Goal: Information Seeking & Learning: Learn about a topic

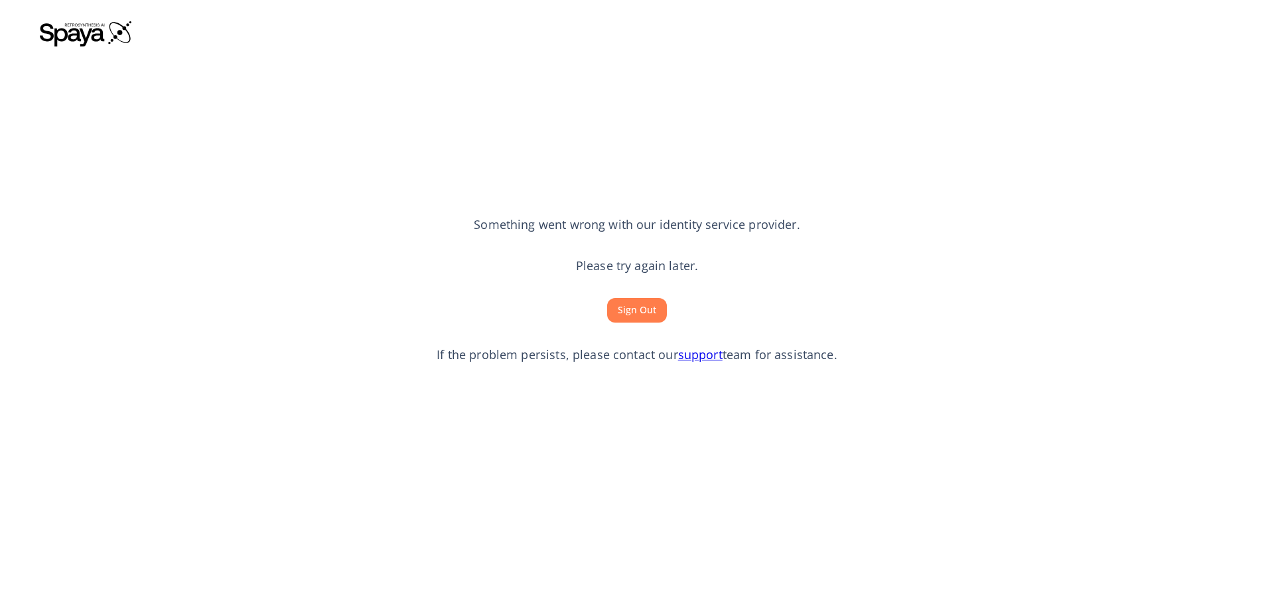
click at [131, 155] on section "Something went wrong with our identity service provider. Please try again later…" at bounding box center [637, 289] width 1194 height 477
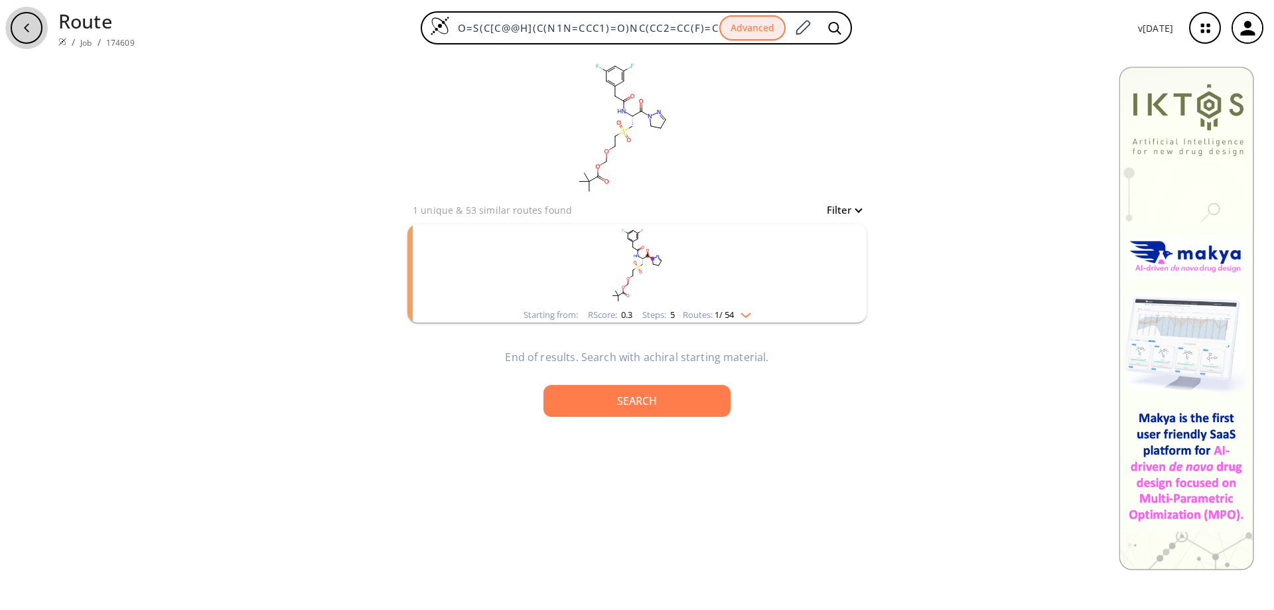
click at [25, 28] on icon "button" at bounding box center [26, 27] width 5 height 9
click at [778, 294] on rect "clusters" at bounding box center [636, 265] width 345 height 83
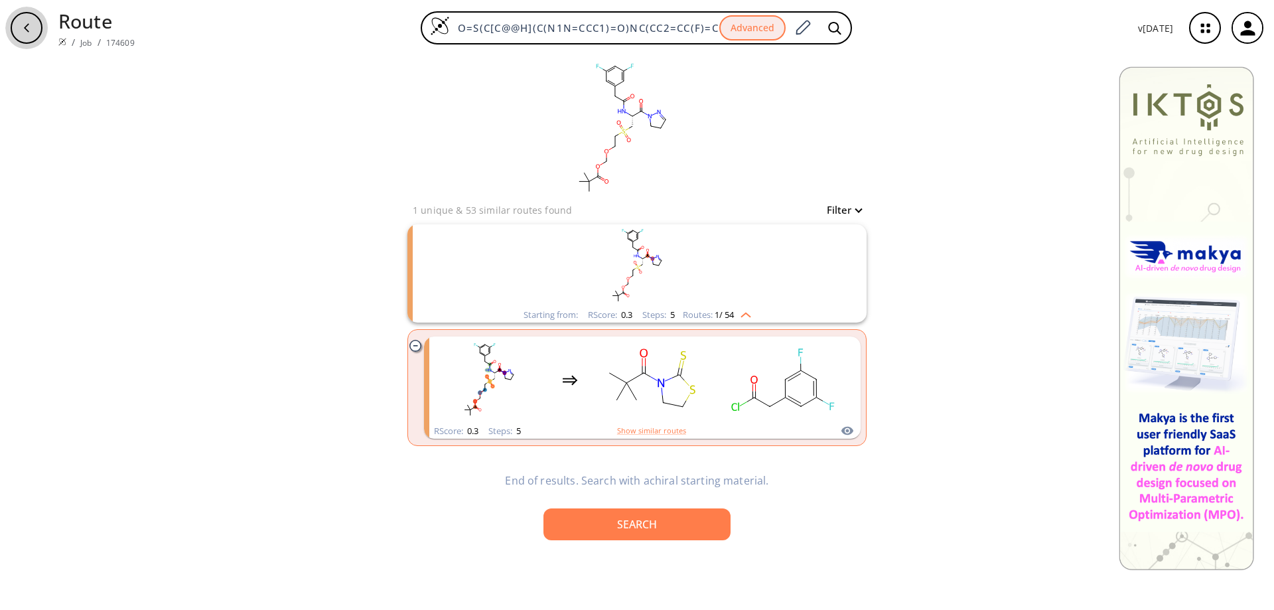
click at [16, 37] on div "button" at bounding box center [27, 28] width 32 height 32
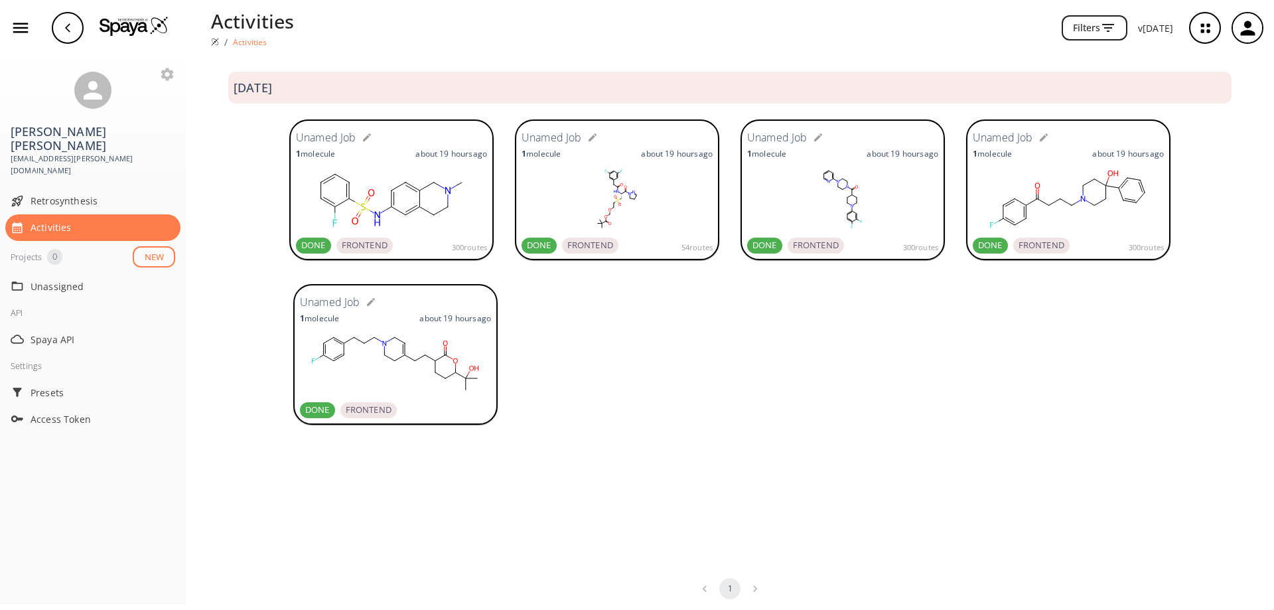
click at [1088, 216] on rect at bounding box center [1068, 199] width 191 height 66
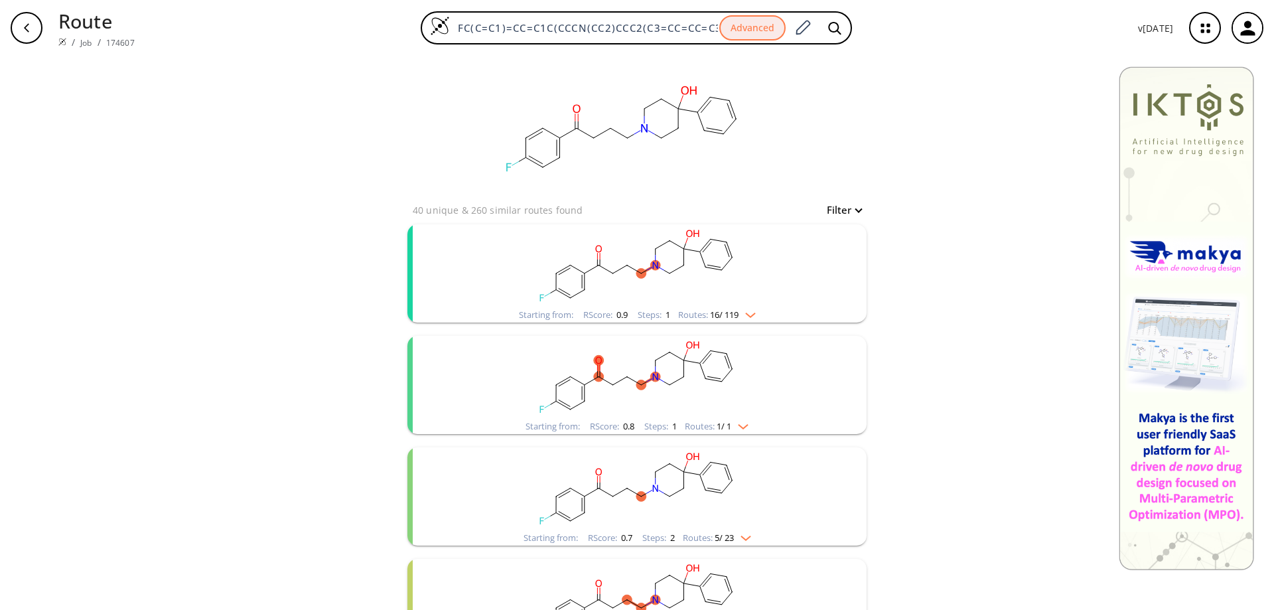
click at [769, 276] on rect "clusters" at bounding box center [636, 265] width 345 height 83
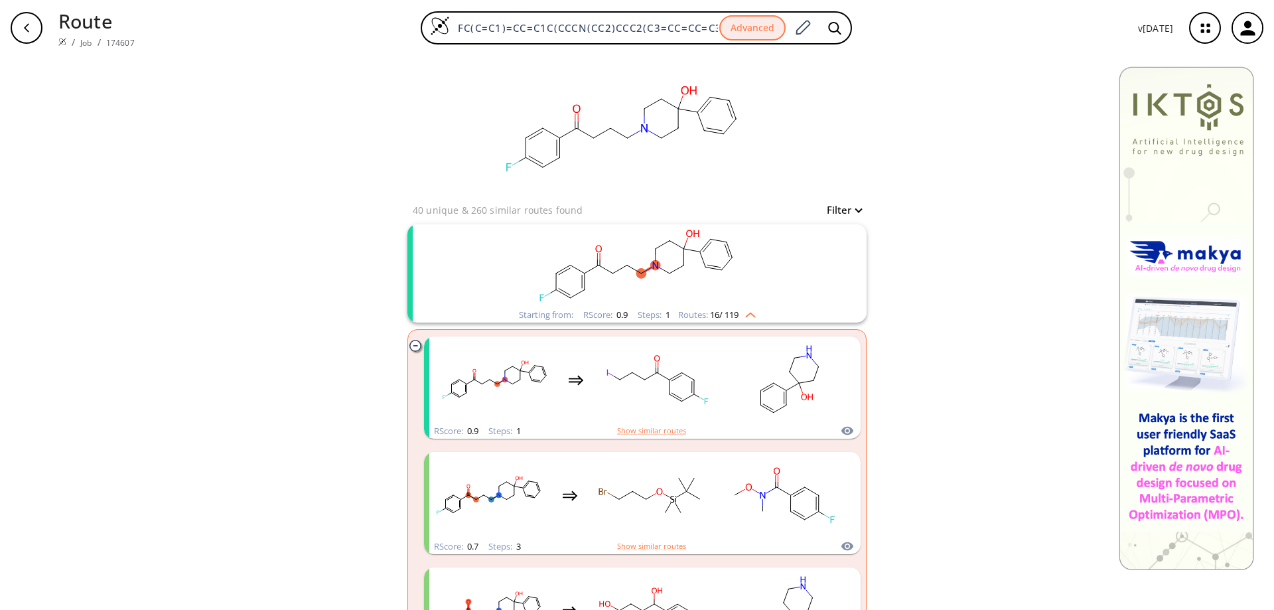
click at [25, 21] on div "button" at bounding box center [27, 28] width 32 height 32
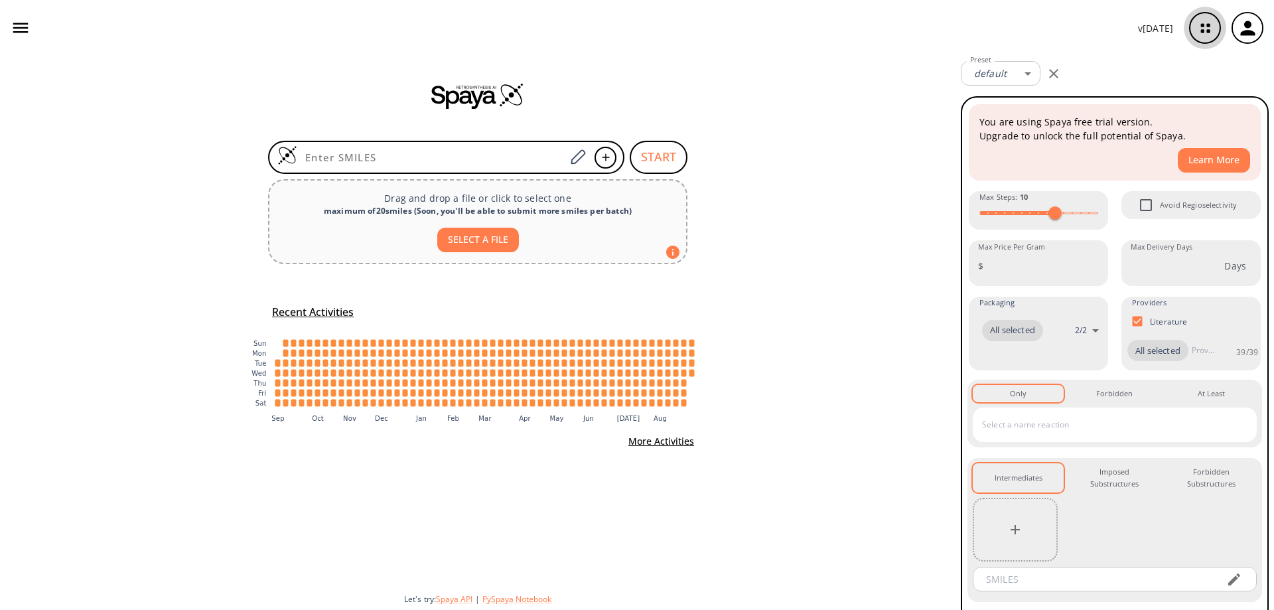
click at [1212, 32] on icon "button" at bounding box center [1204, 28] width 35 height 35
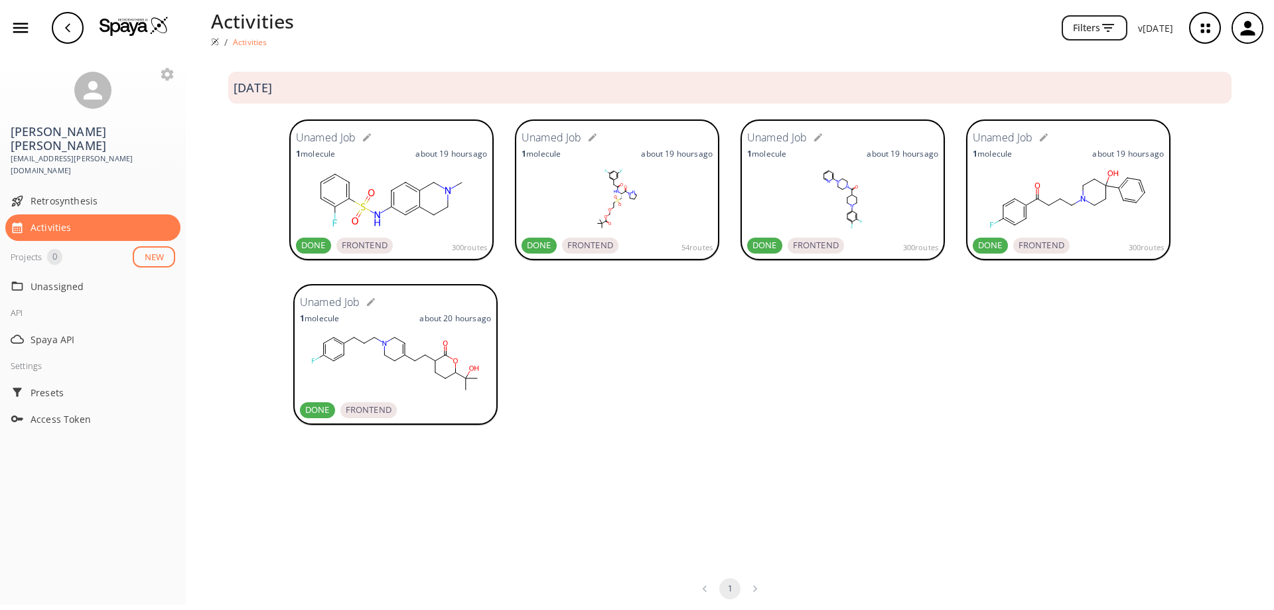
click at [881, 210] on rect at bounding box center [842, 199] width 191 height 66
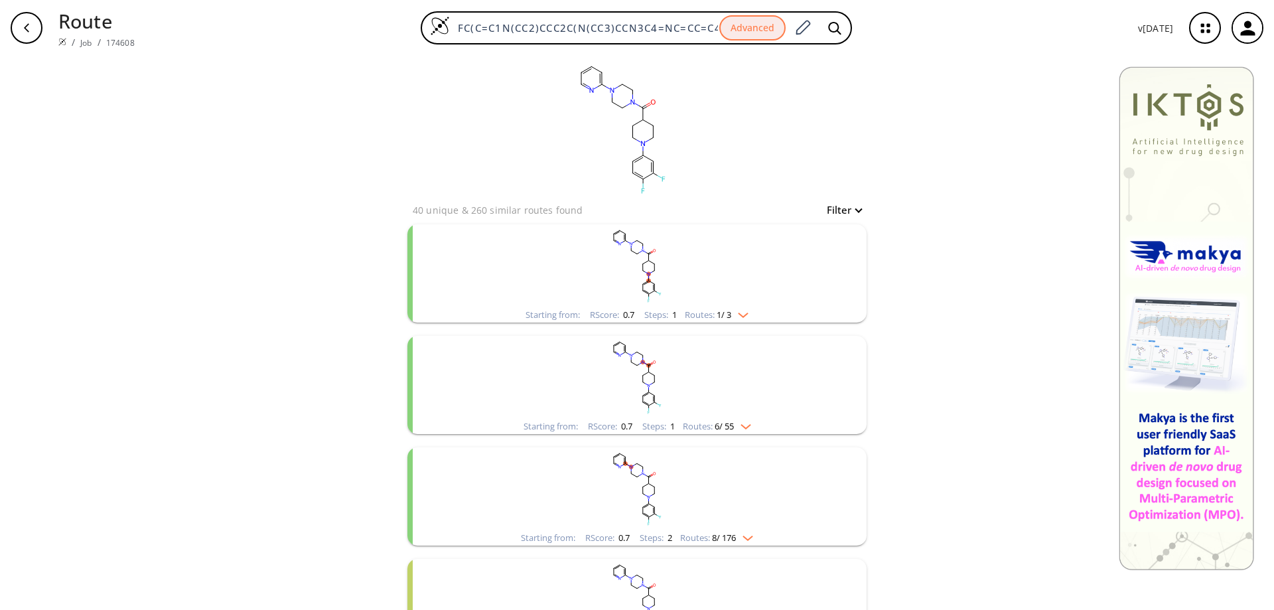
click at [586, 253] on rect "clusters" at bounding box center [636, 265] width 345 height 83
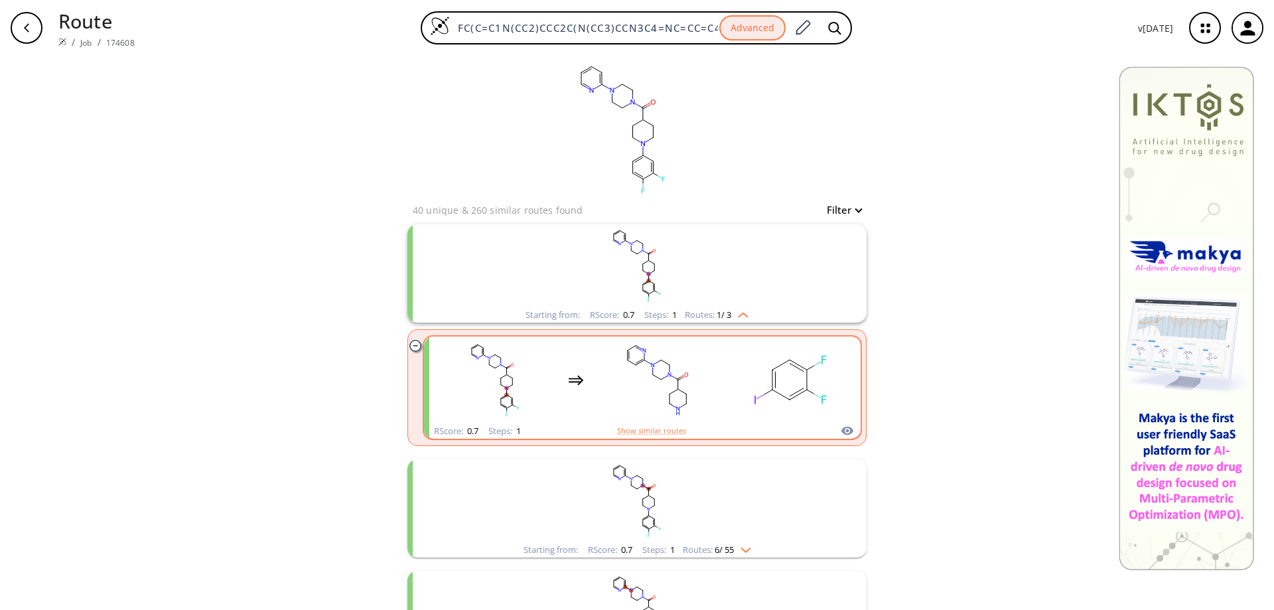
click at [675, 381] on ellipse "clusters" at bounding box center [678, 379] width 6 height 6
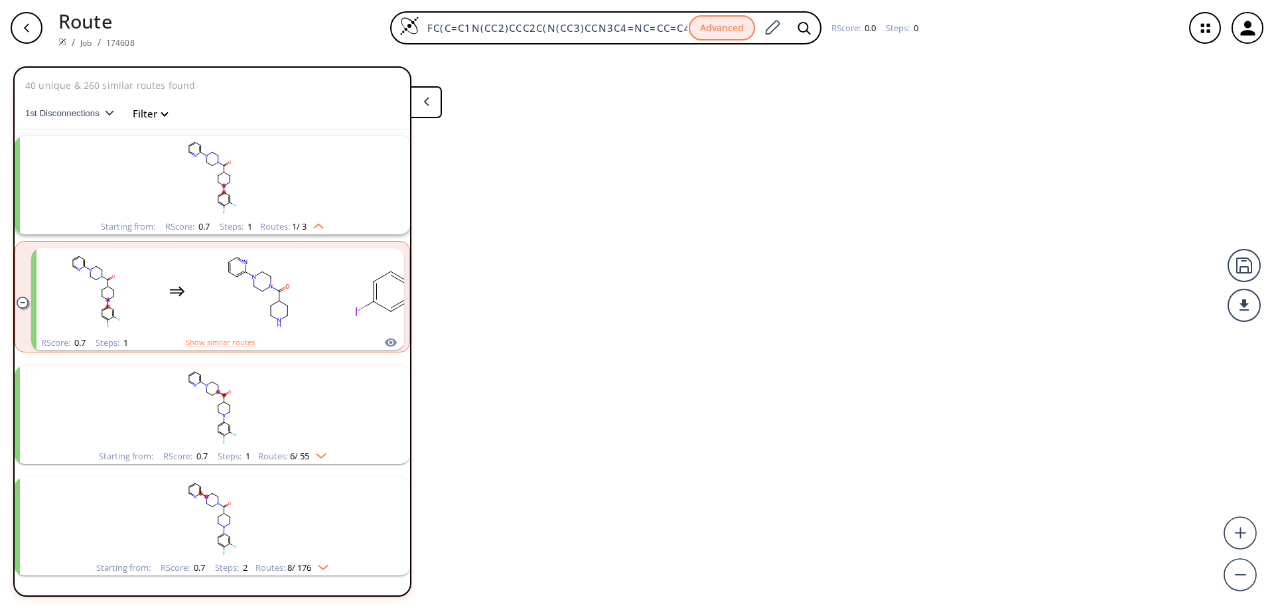
scroll to position [31, 0]
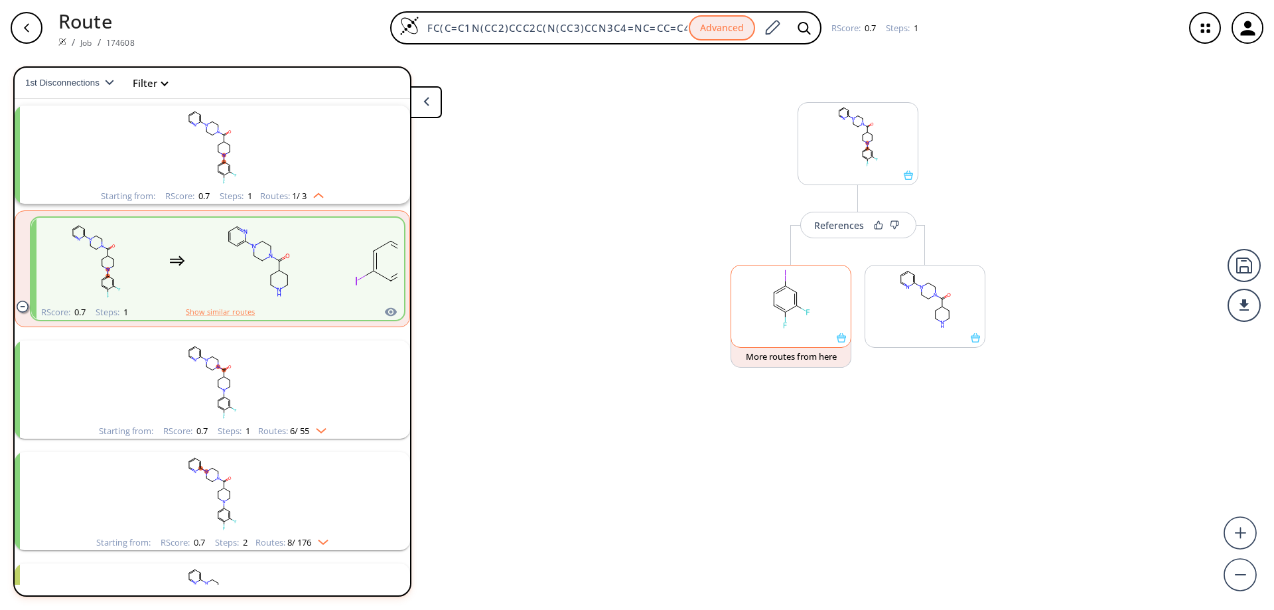
click at [796, 316] on rect at bounding box center [790, 299] width 119 height 68
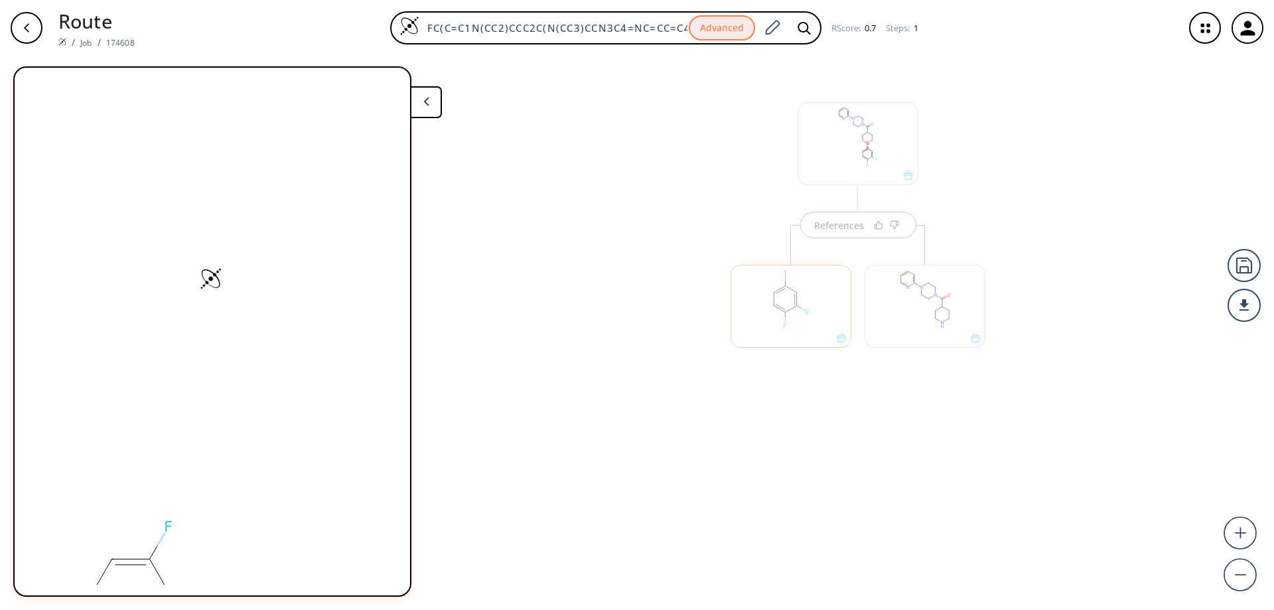
scroll to position [0, 0]
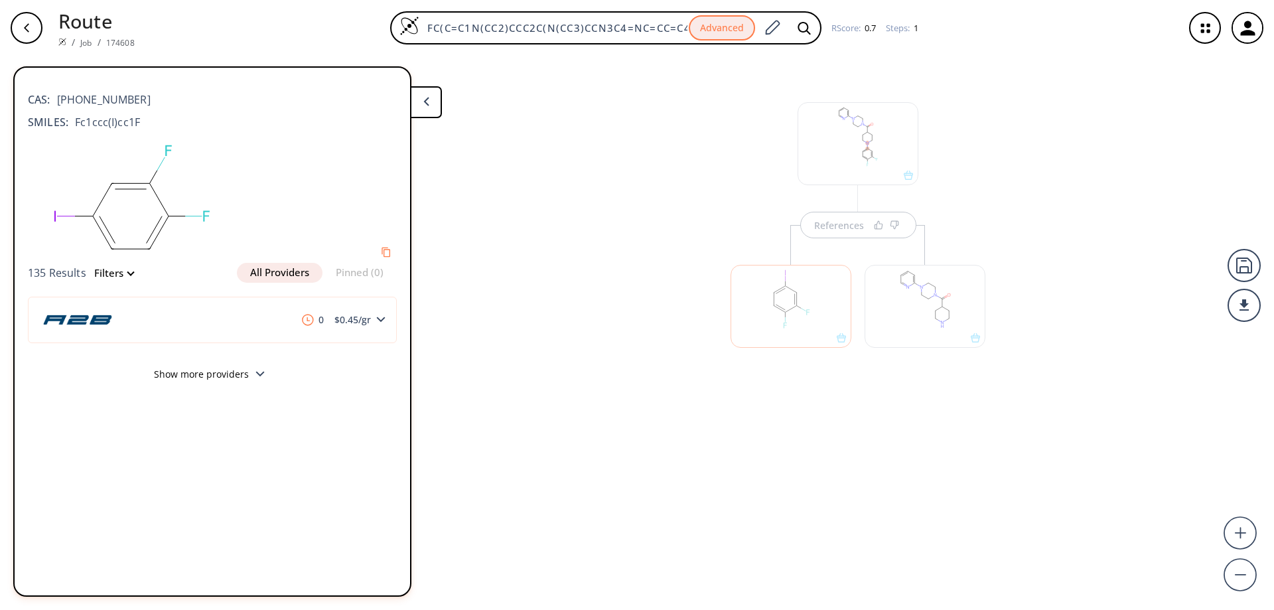
click at [923, 305] on div at bounding box center [924, 306] width 121 height 83
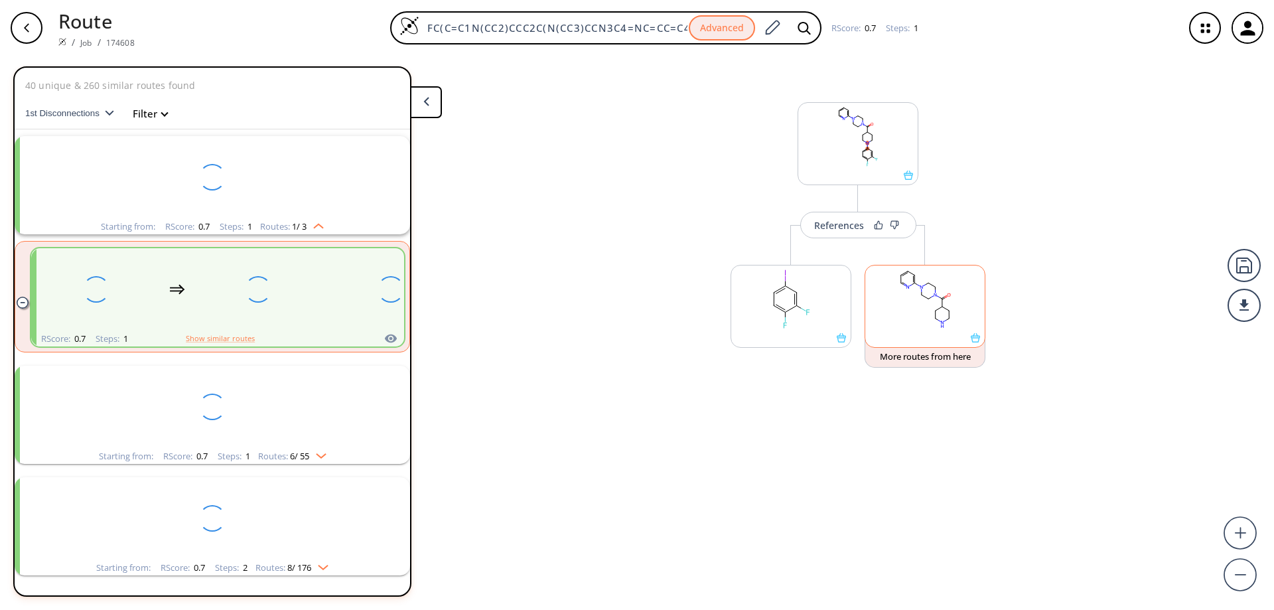
scroll to position [31, 0]
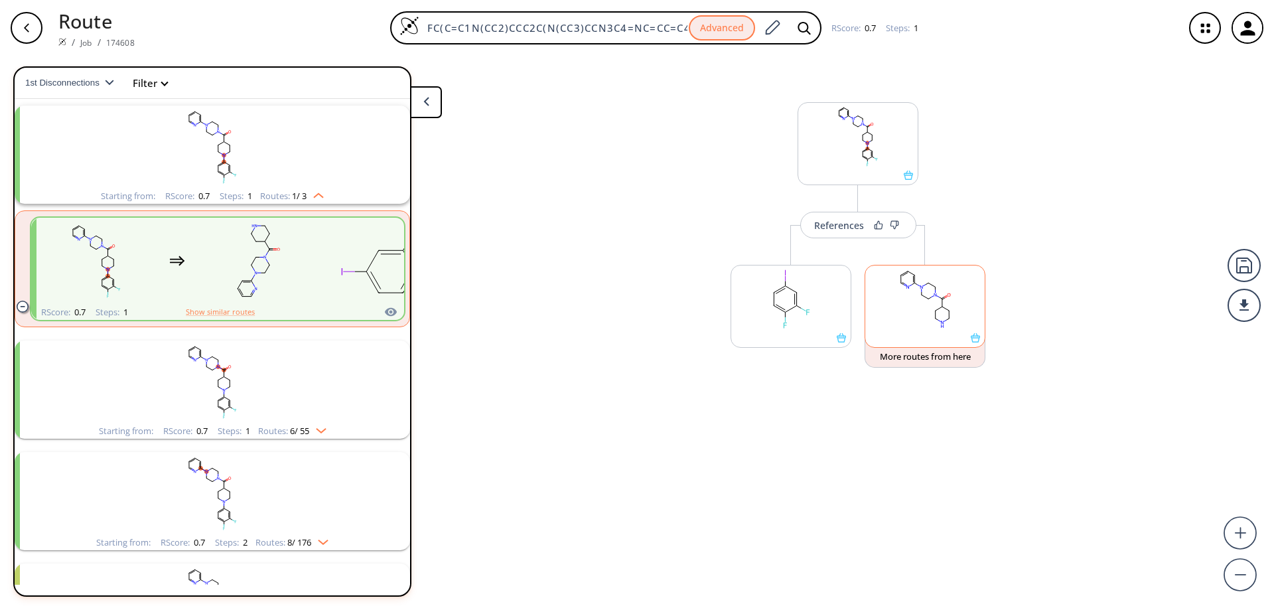
click at [923, 304] on rect at bounding box center [924, 299] width 119 height 68
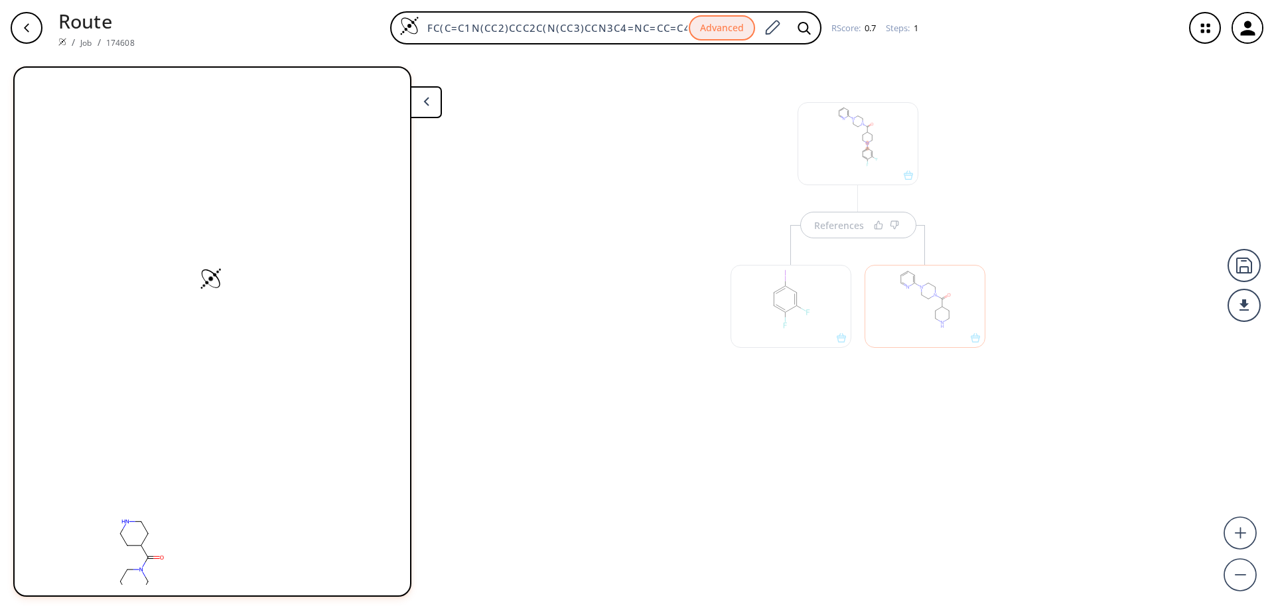
scroll to position [0, 0]
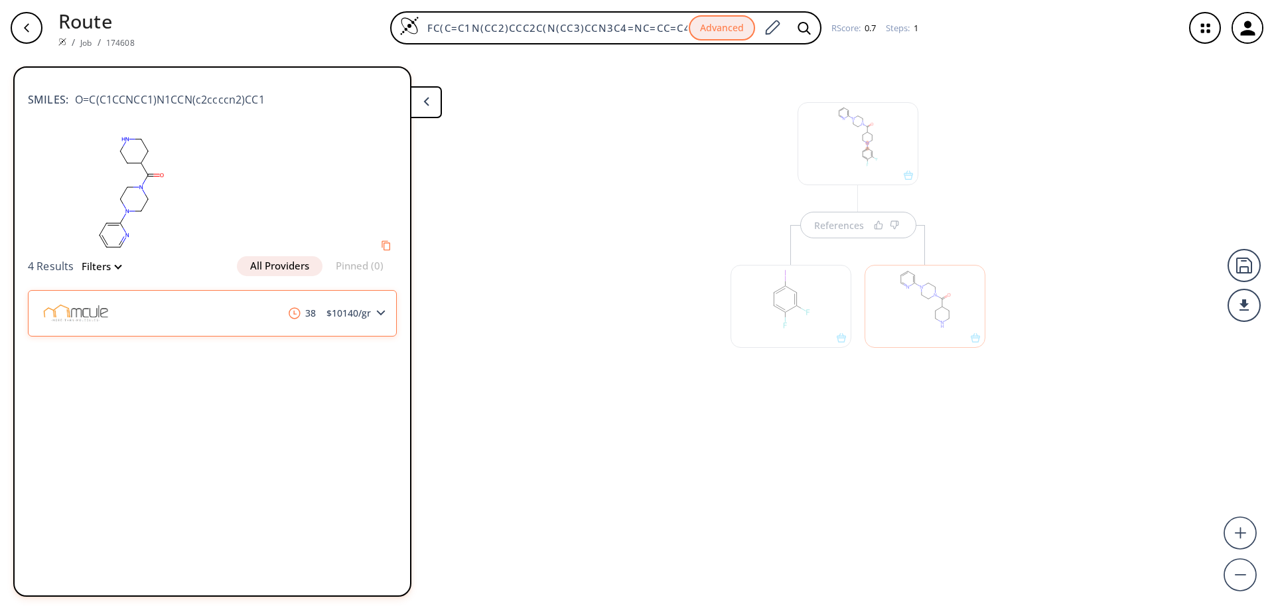
click at [353, 323] on div "38 $ 10140 /gr" at bounding box center [212, 313] width 369 height 46
click at [305, 267] on button "All Providers" at bounding box center [280, 266] width 86 height 20
click at [385, 311] on polygon at bounding box center [381, 312] width 9 height 5
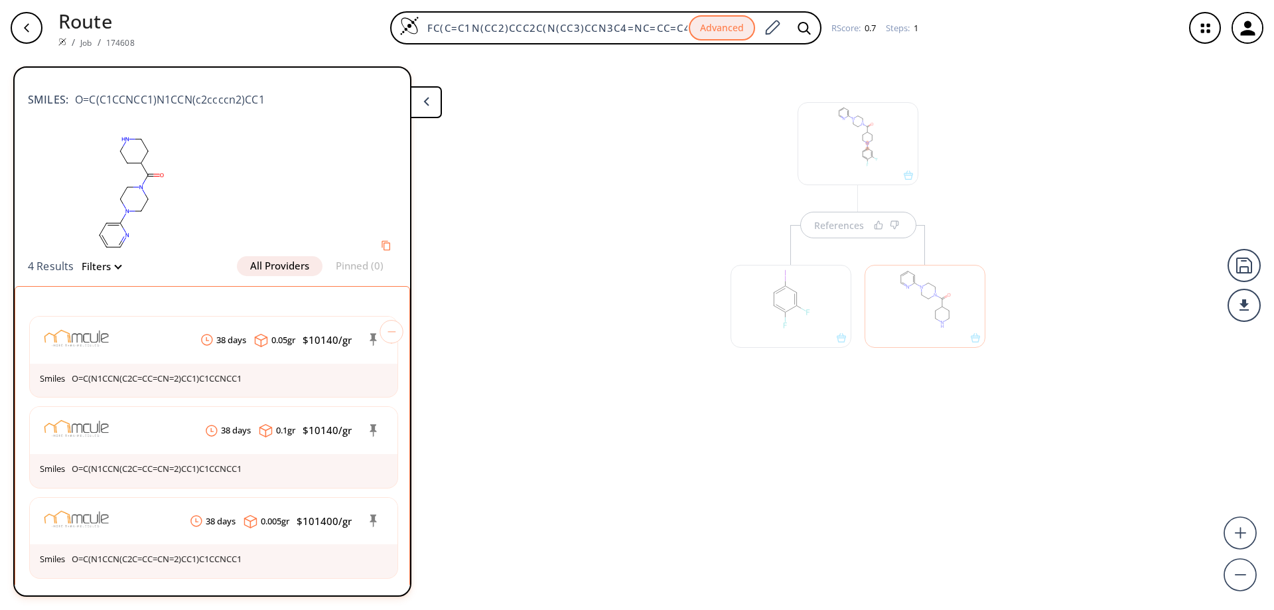
click at [28, 28] on icon "button" at bounding box center [26, 28] width 11 height 11
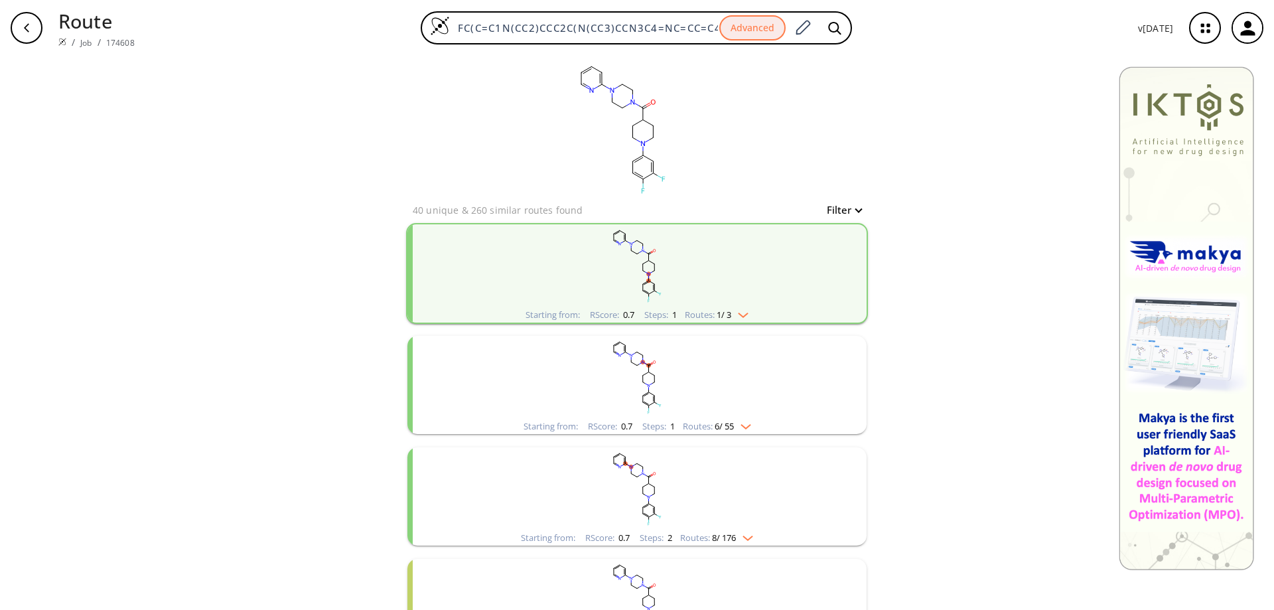
click at [24, 32] on icon "button" at bounding box center [26, 28] width 11 height 11
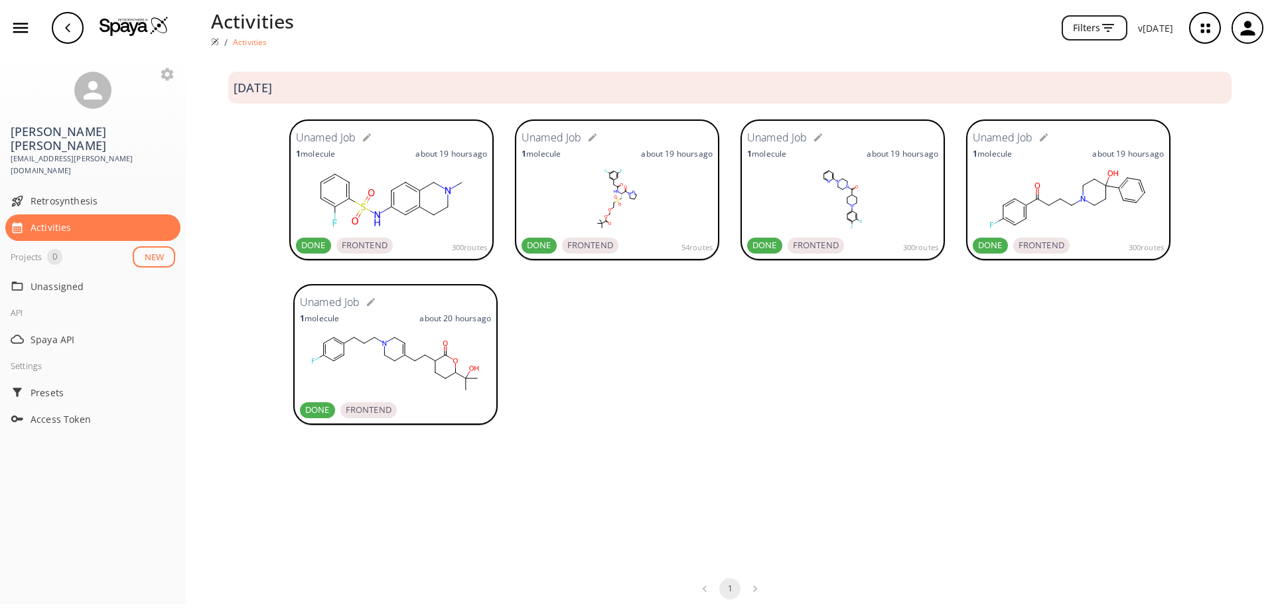
click at [410, 232] on div at bounding box center [391, 199] width 191 height 66
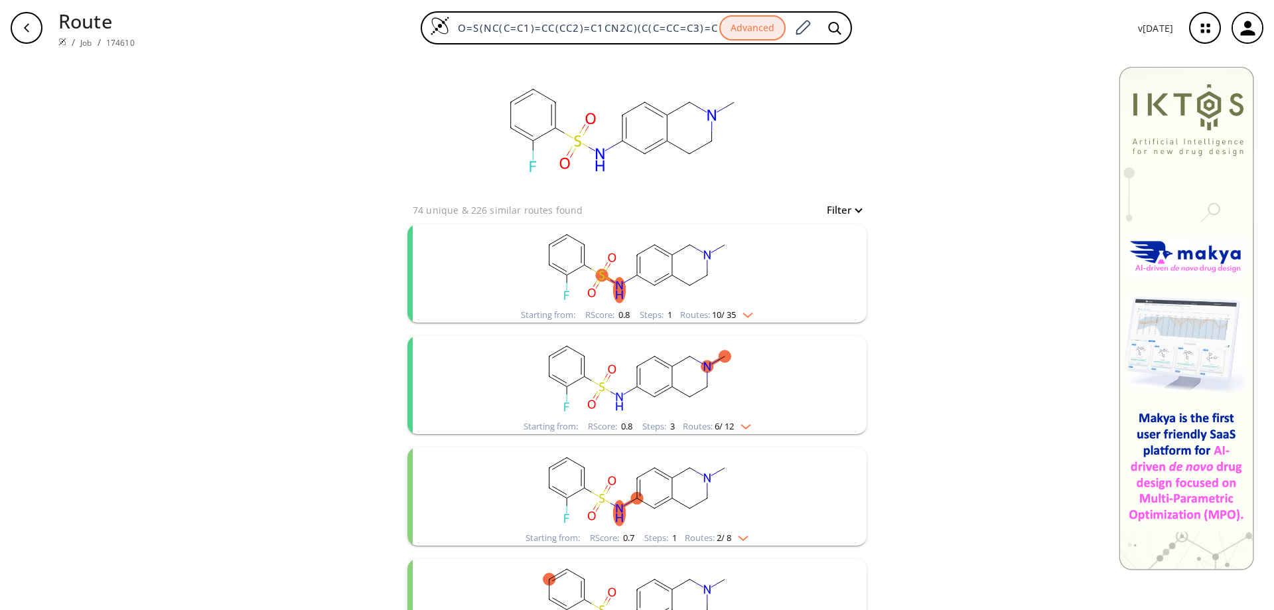
click at [681, 259] on rect "clusters" at bounding box center [636, 265] width 345 height 83
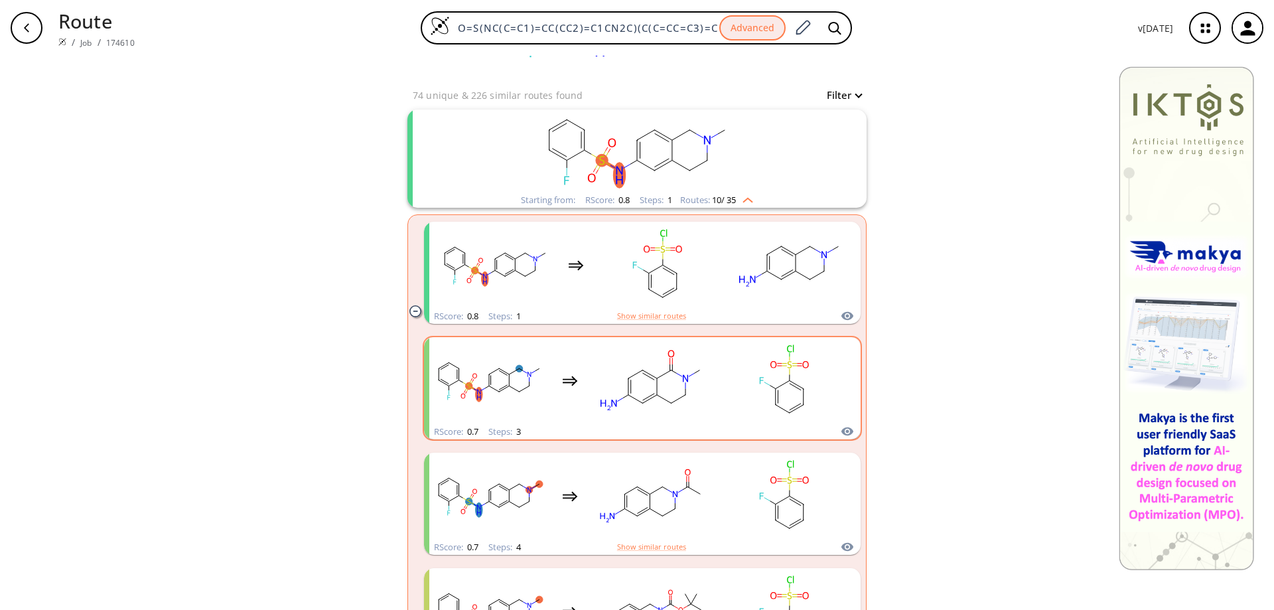
scroll to position [133, 0]
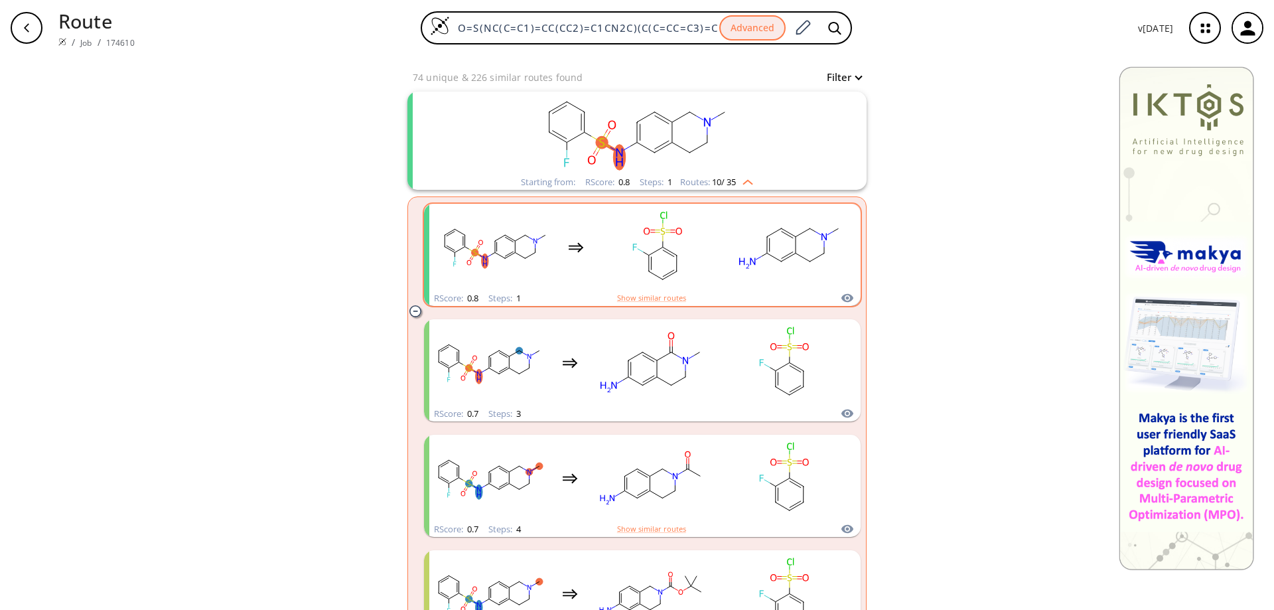
click at [681, 255] on rect "clusters" at bounding box center [656, 247] width 119 height 83
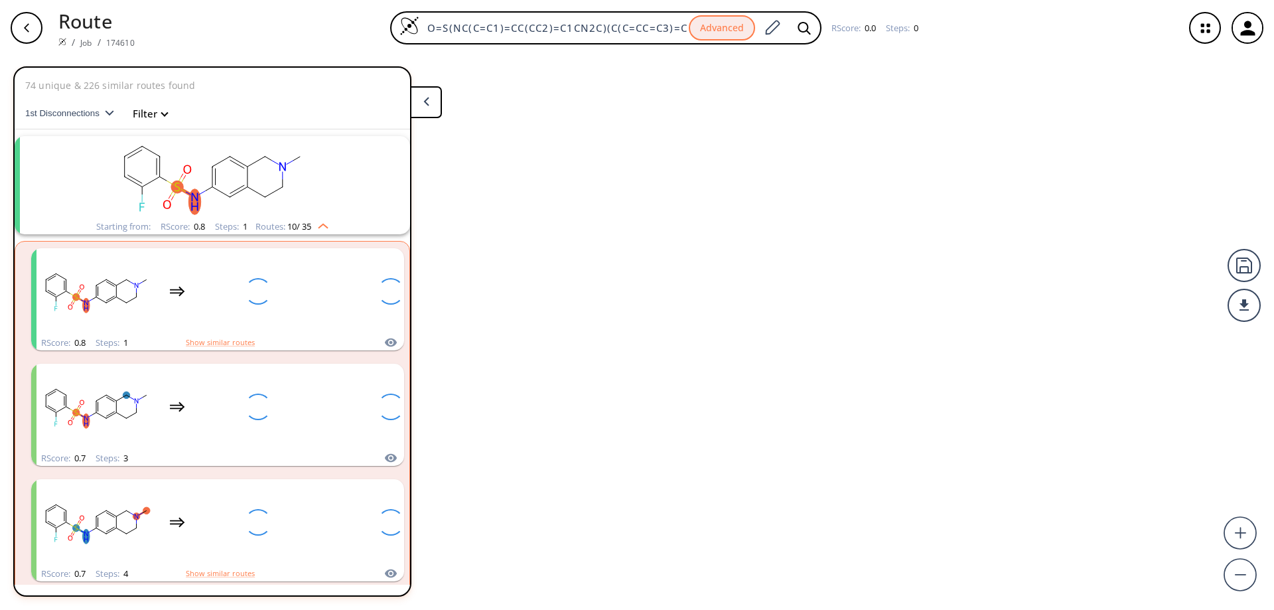
scroll to position [31, 0]
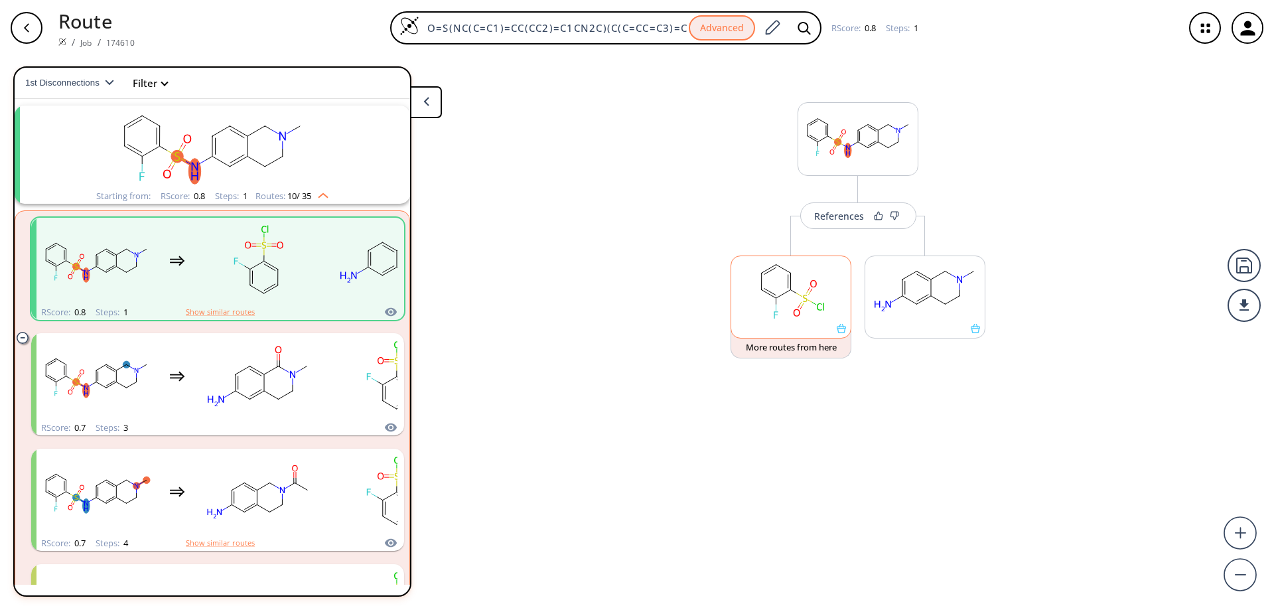
click at [791, 293] on ellipse at bounding box center [790, 290] width 10 height 10
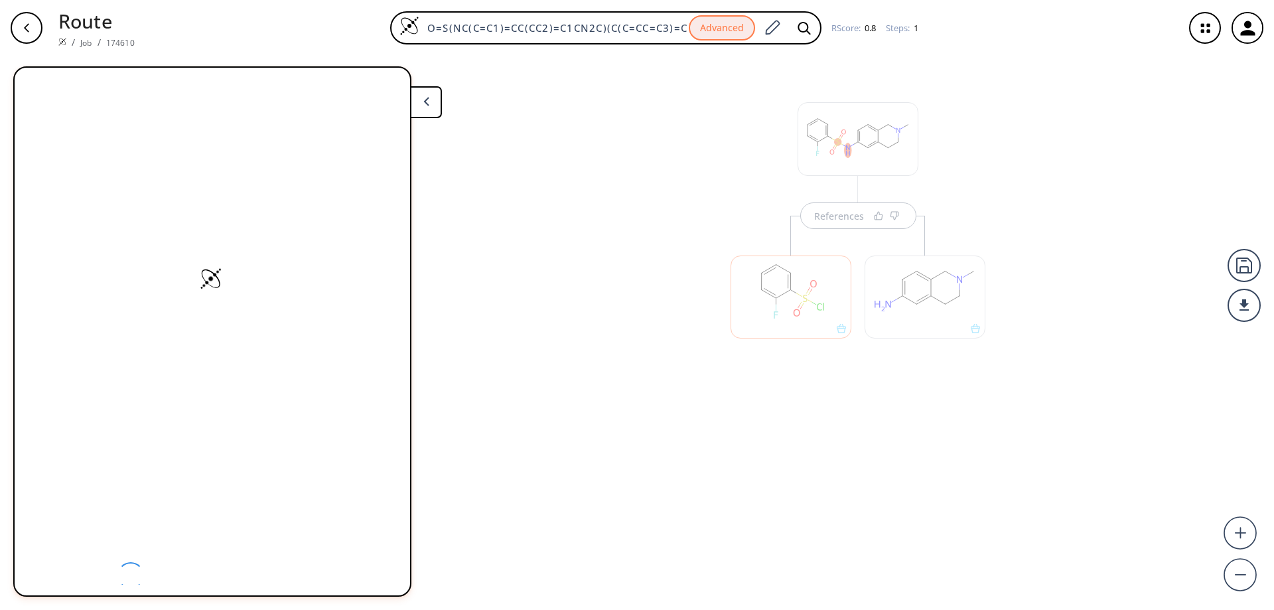
scroll to position [0, 0]
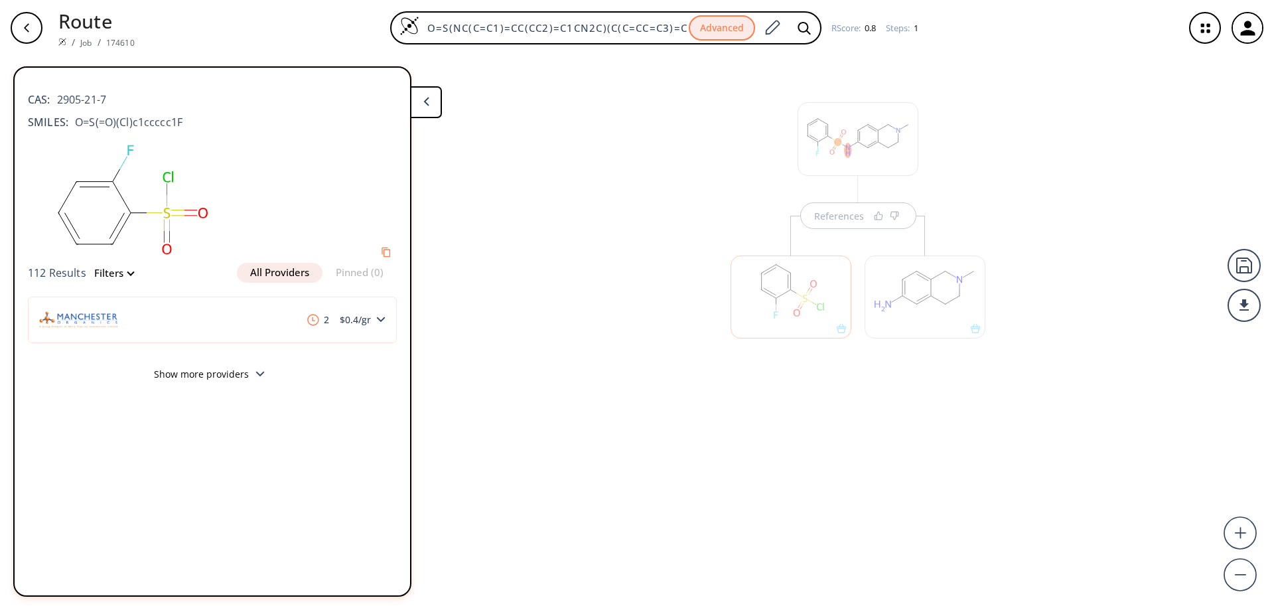
click at [783, 565] on div "References" at bounding box center [637, 327] width 1274 height 543
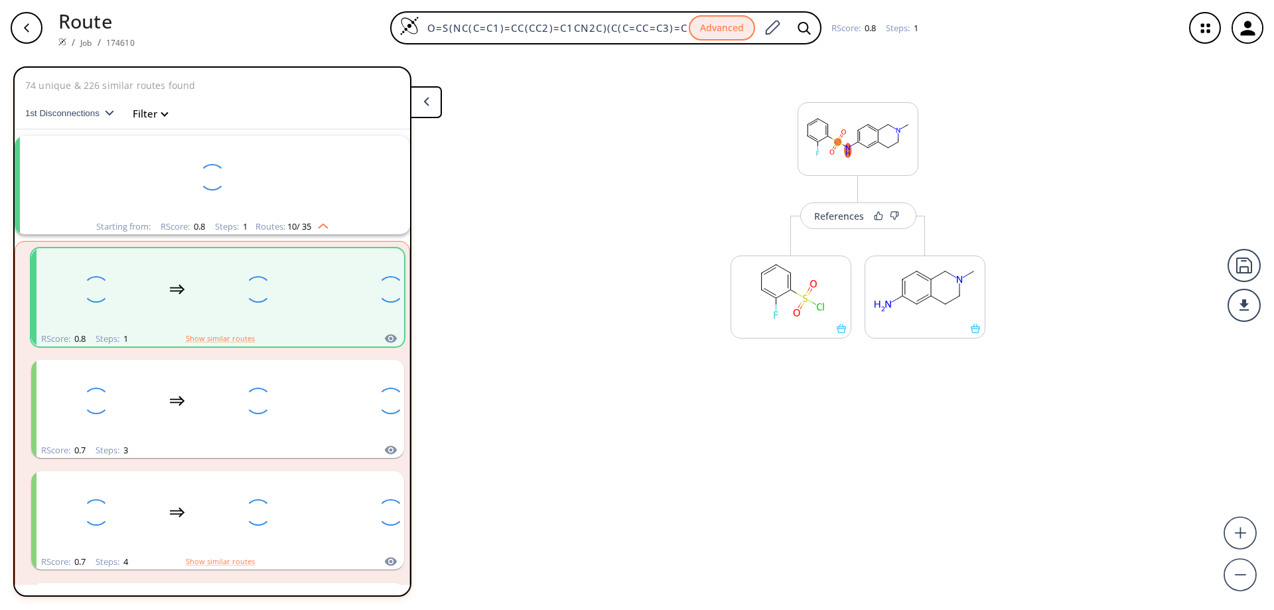
scroll to position [31, 0]
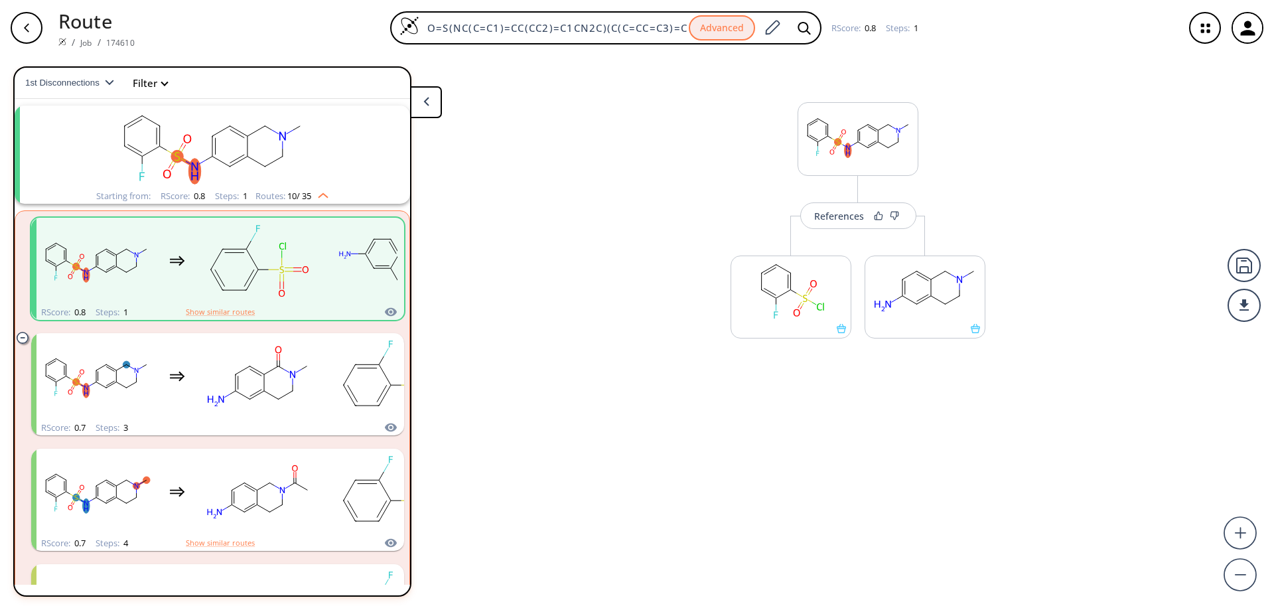
click at [34, 29] on div "button" at bounding box center [27, 28] width 32 height 32
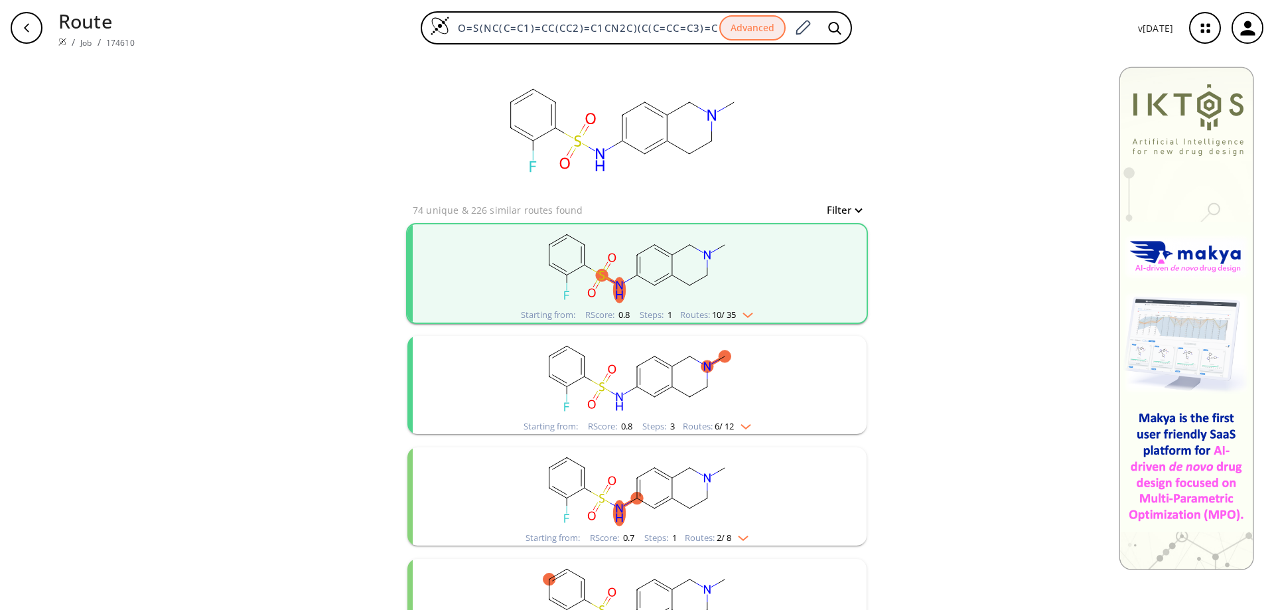
click at [29, 39] on div "button" at bounding box center [27, 28] width 32 height 32
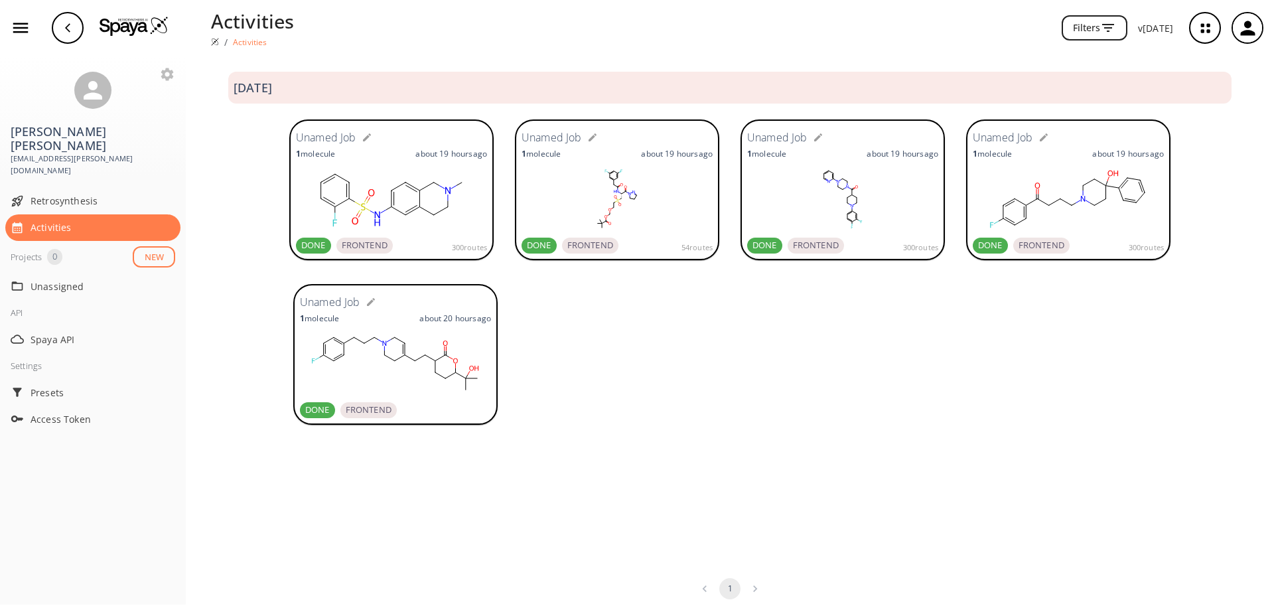
drag, startPoint x: 0, startPoint y: 0, endPoint x: 640, endPoint y: 185, distance: 666.4
click at [640, 185] on rect at bounding box center [616, 199] width 191 height 66
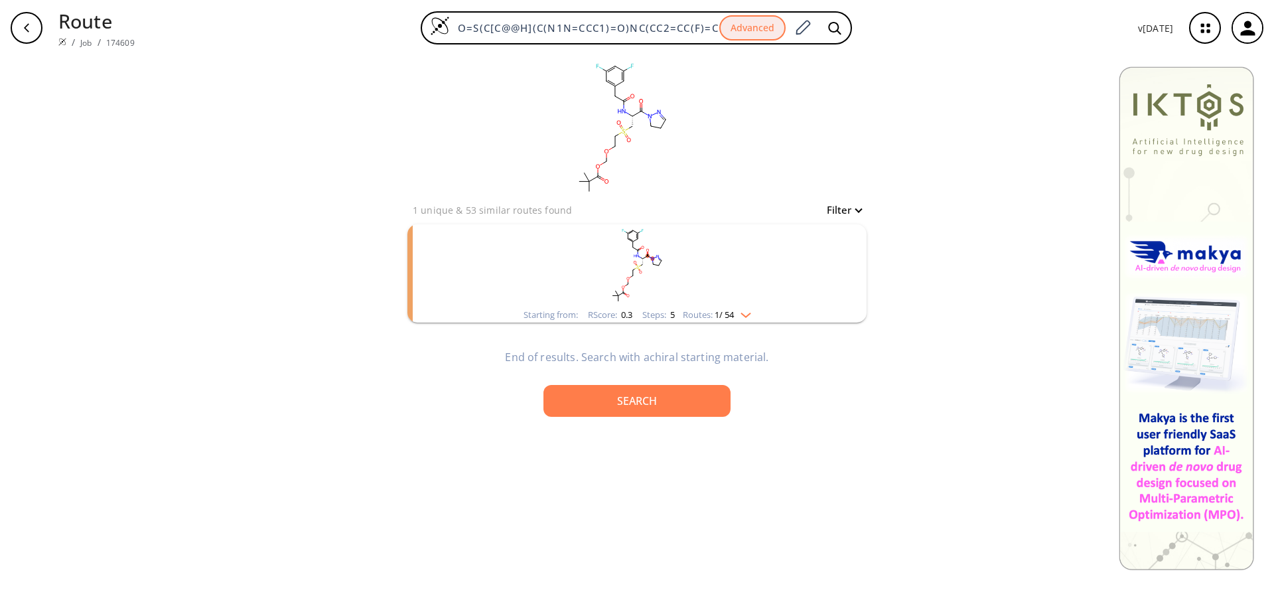
click at [669, 253] on rect "clusters" at bounding box center [636, 265] width 345 height 83
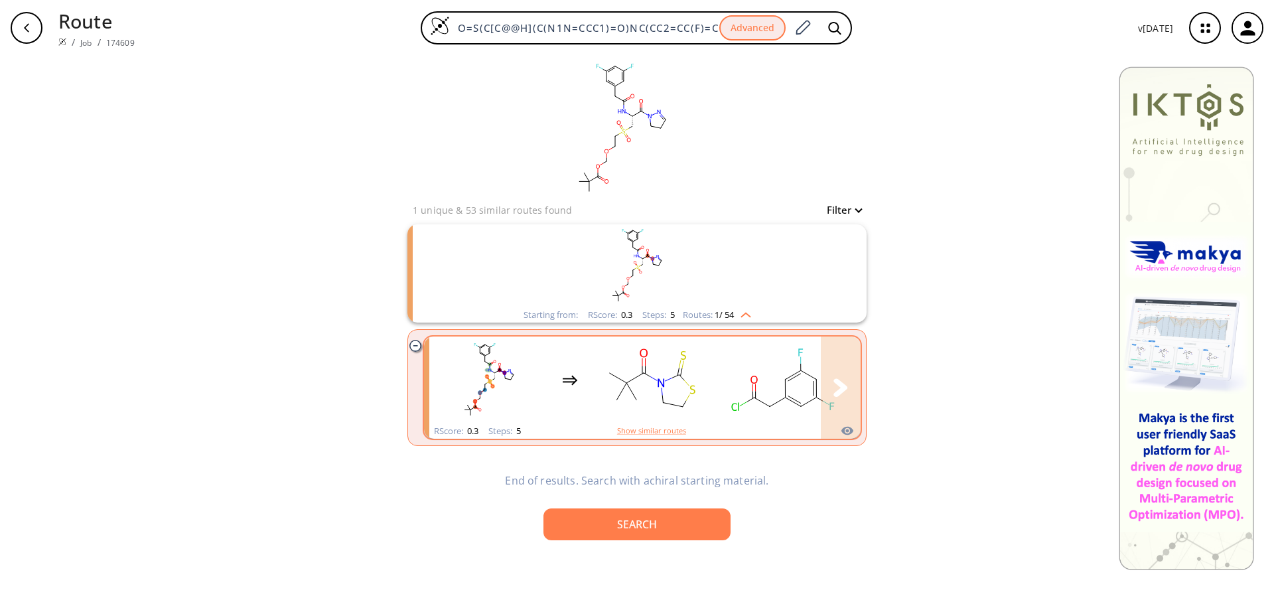
click at [717, 395] on div "clusters" at bounding box center [901, 379] width 945 height 87
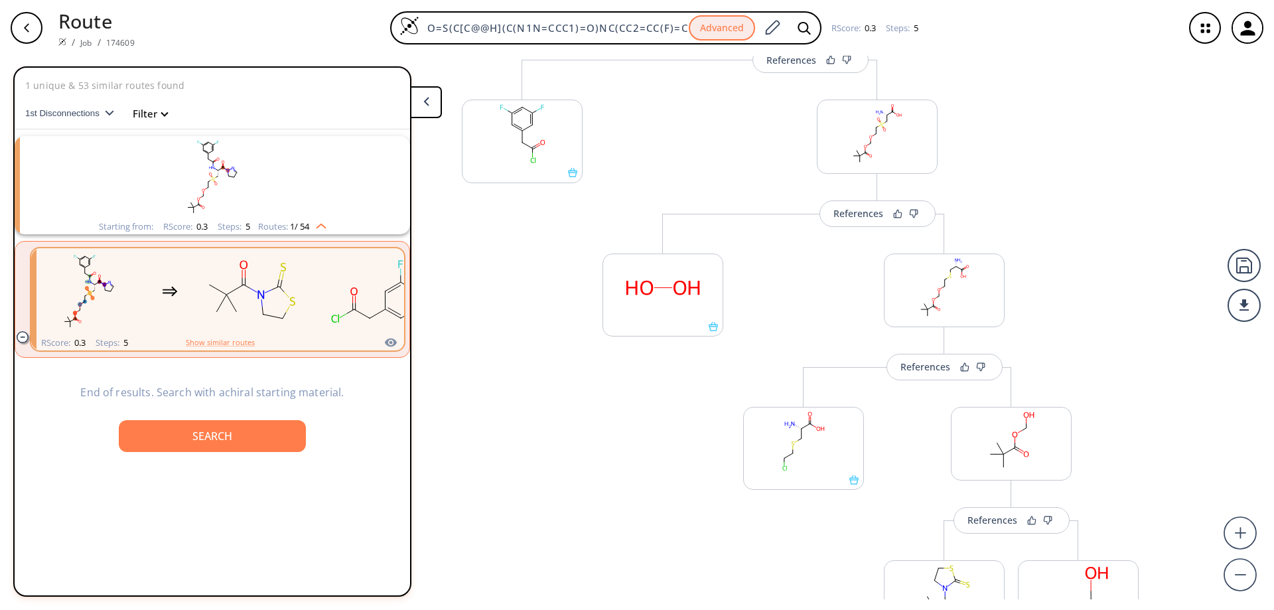
scroll to position [199, 0]
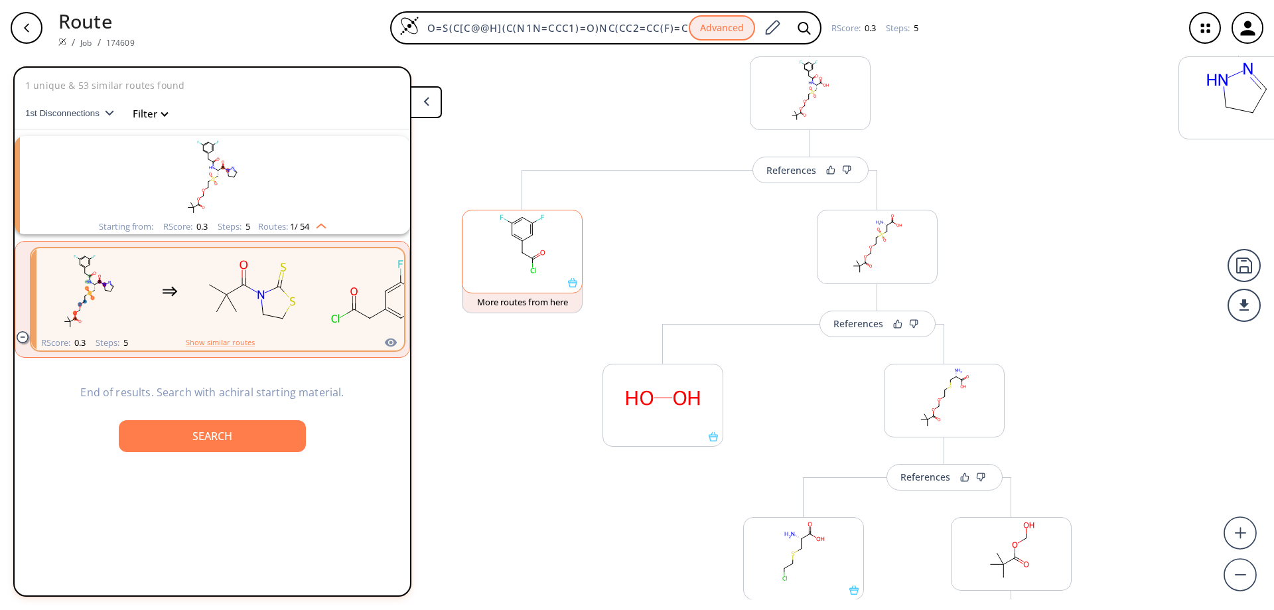
click at [548, 268] on rect at bounding box center [521, 244] width 119 height 68
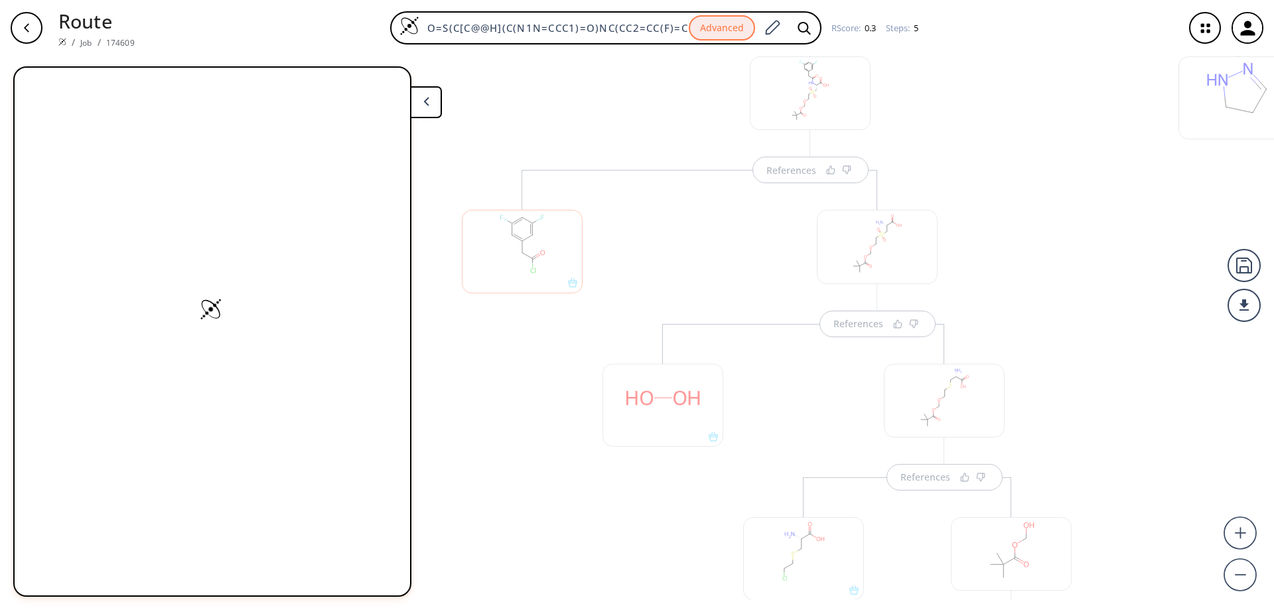
scroll to position [313, 0]
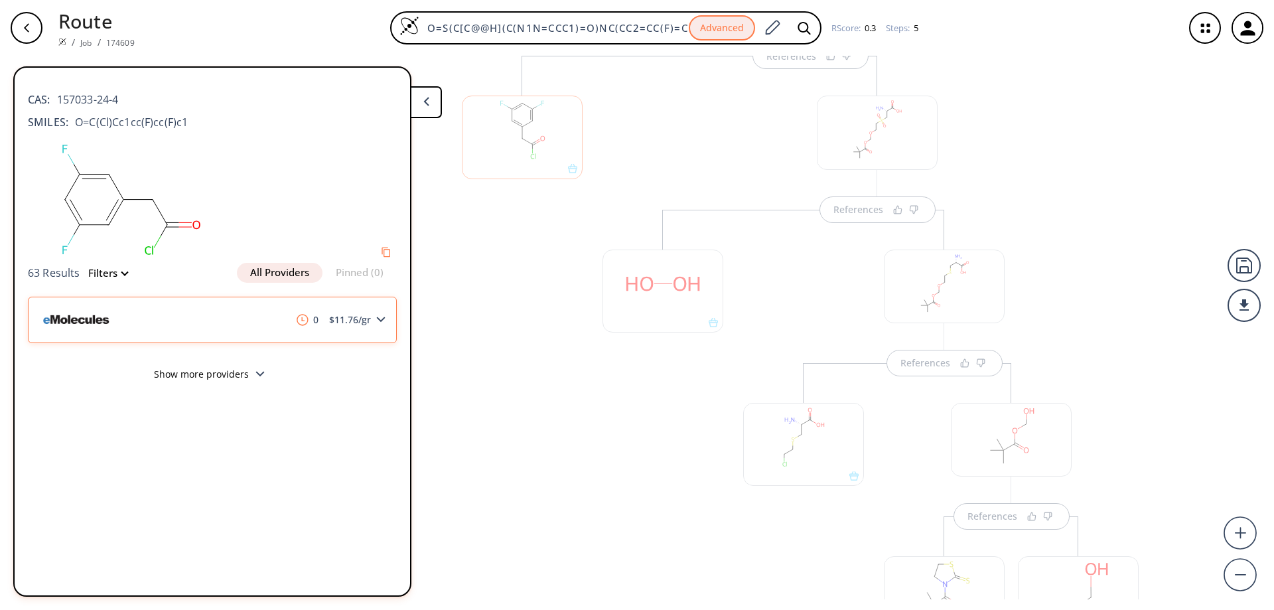
click at [385, 319] on div "0 $ 11.76 /gr" at bounding box center [212, 320] width 369 height 46
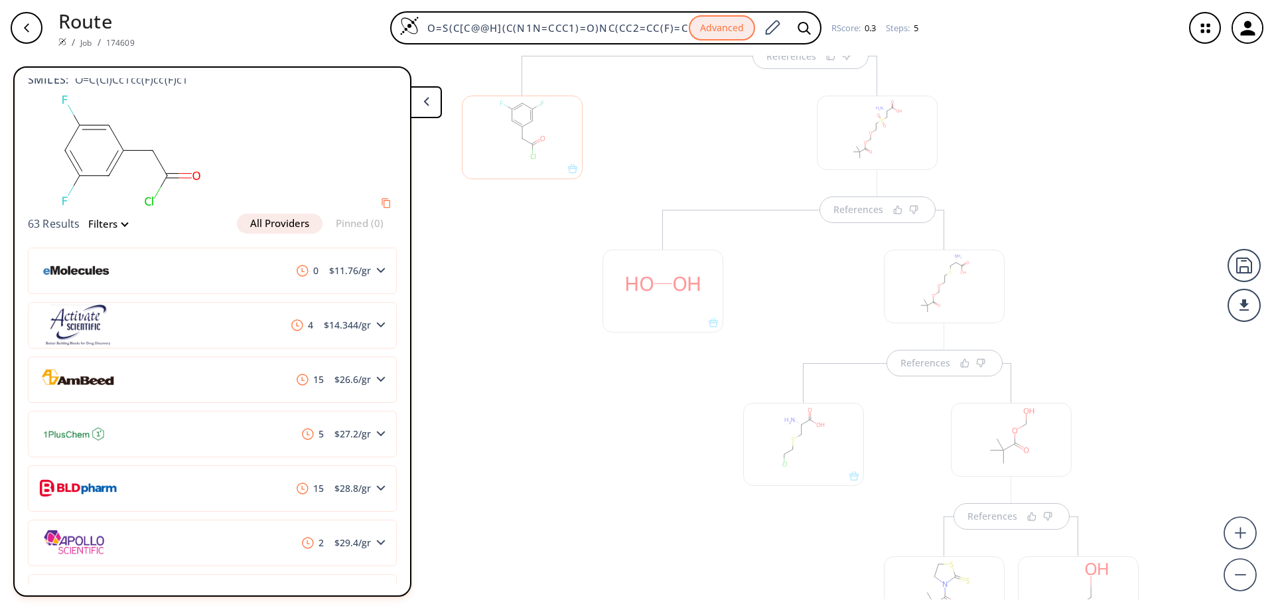
scroll to position [66, 0]
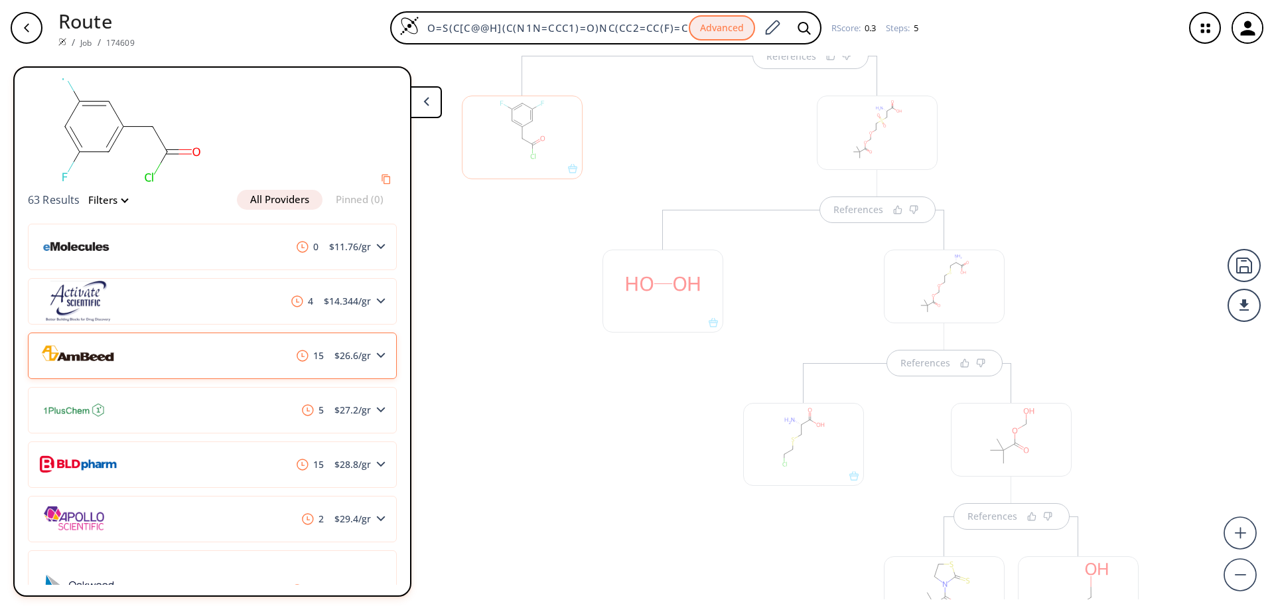
click at [241, 361] on div "15 $ 26.6 /gr" at bounding box center [212, 355] width 369 height 46
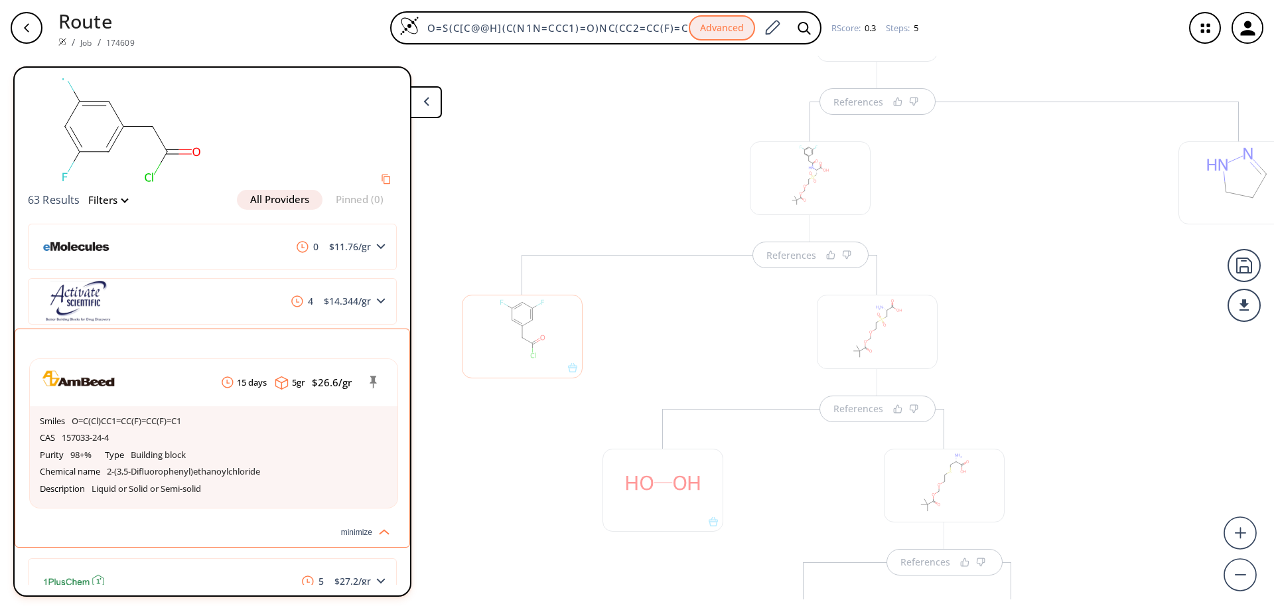
scroll to position [0, 0]
click at [1218, 176] on div "References References References References References" at bounding box center [877, 586] width 870 height 1049
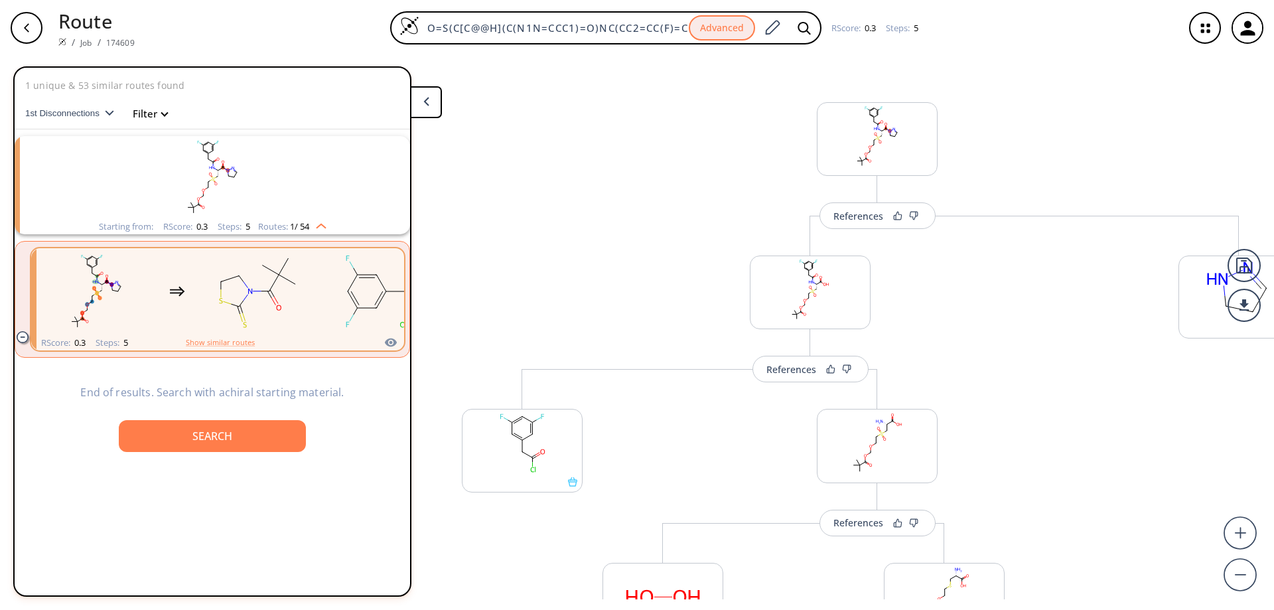
click at [298, 192] on rect "clusters" at bounding box center [212, 177] width 345 height 83
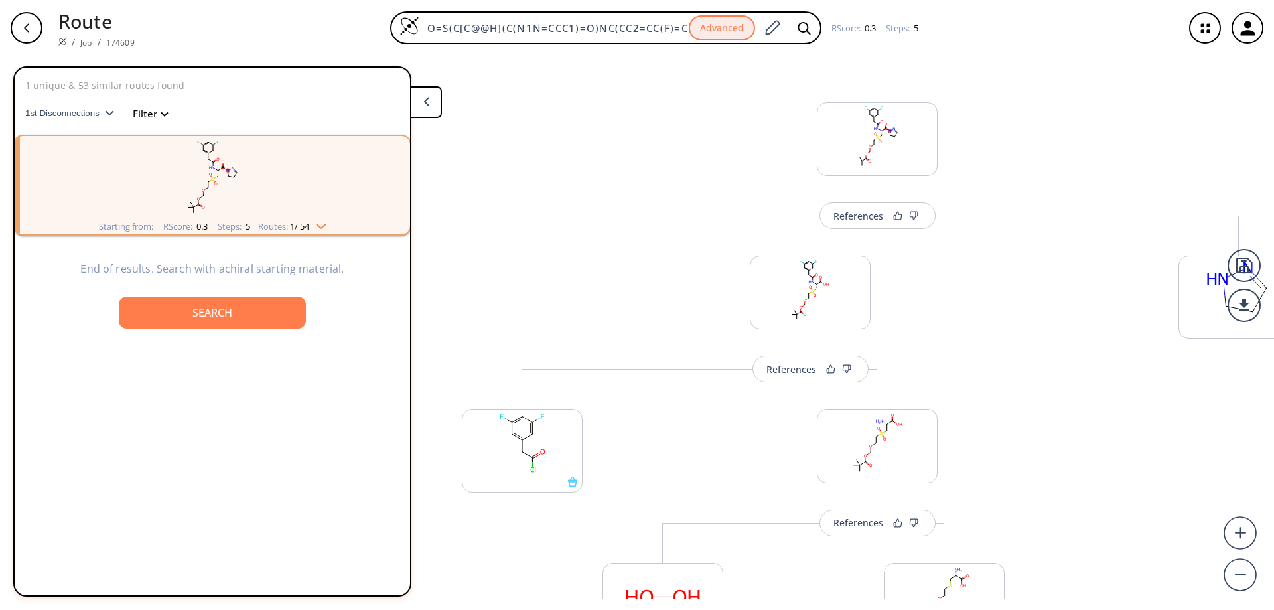
click at [249, 205] on rect "clusters" at bounding box center [212, 177] width 345 height 83
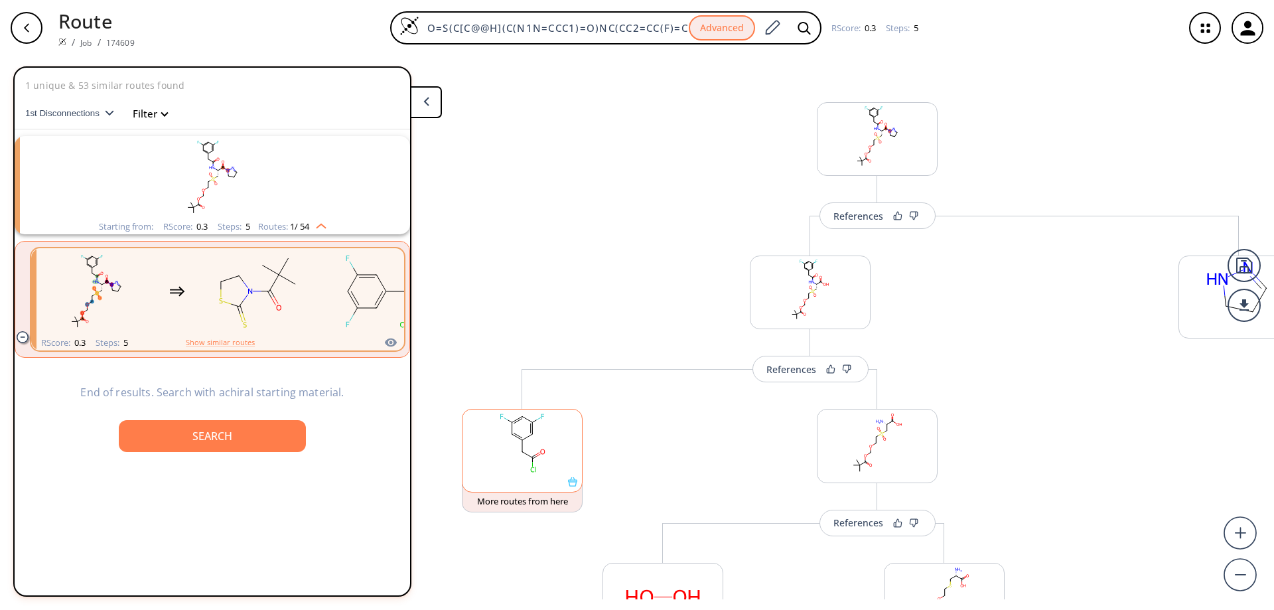
click at [559, 447] on rect at bounding box center [521, 443] width 119 height 68
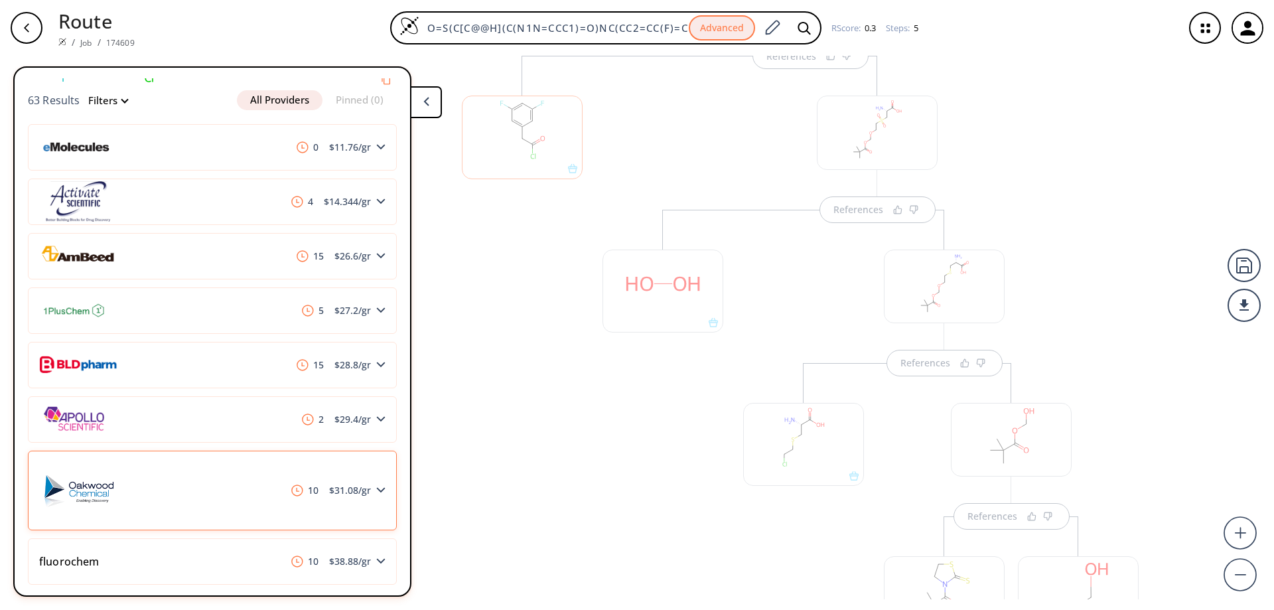
scroll to position [152, 0]
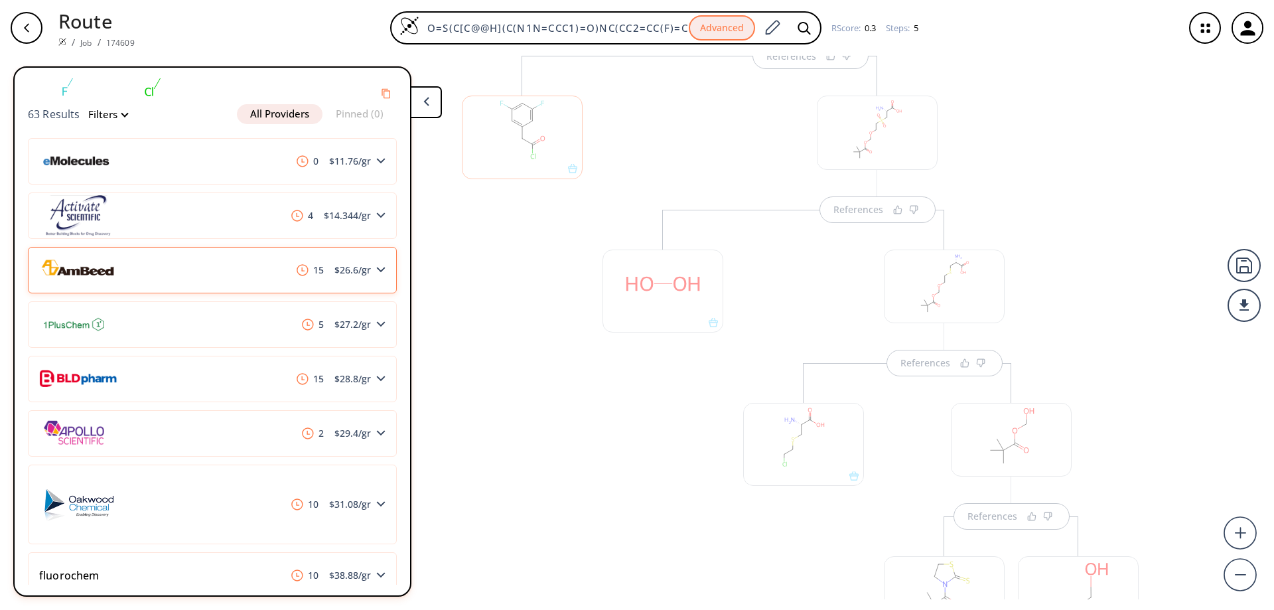
click at [381, 281] on div "15 $ 26.6 /gr" at bounding box center [212, 270] width 369 height 46
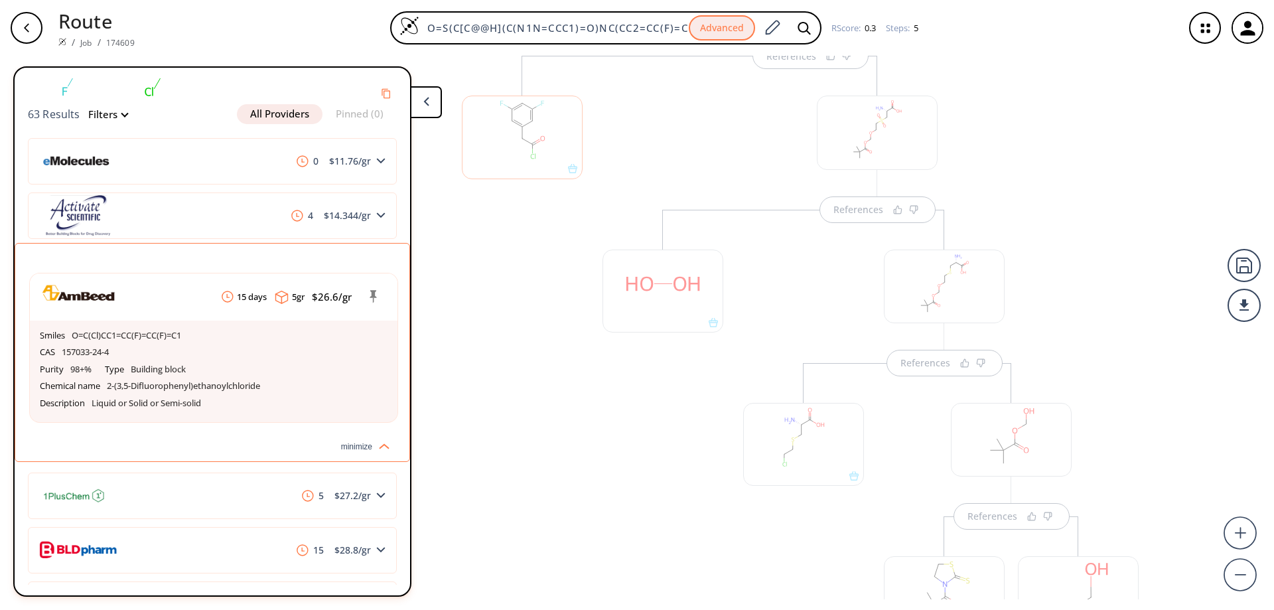
click at [501, 312] on div at bounding box center [522, 400] width 134 height 689
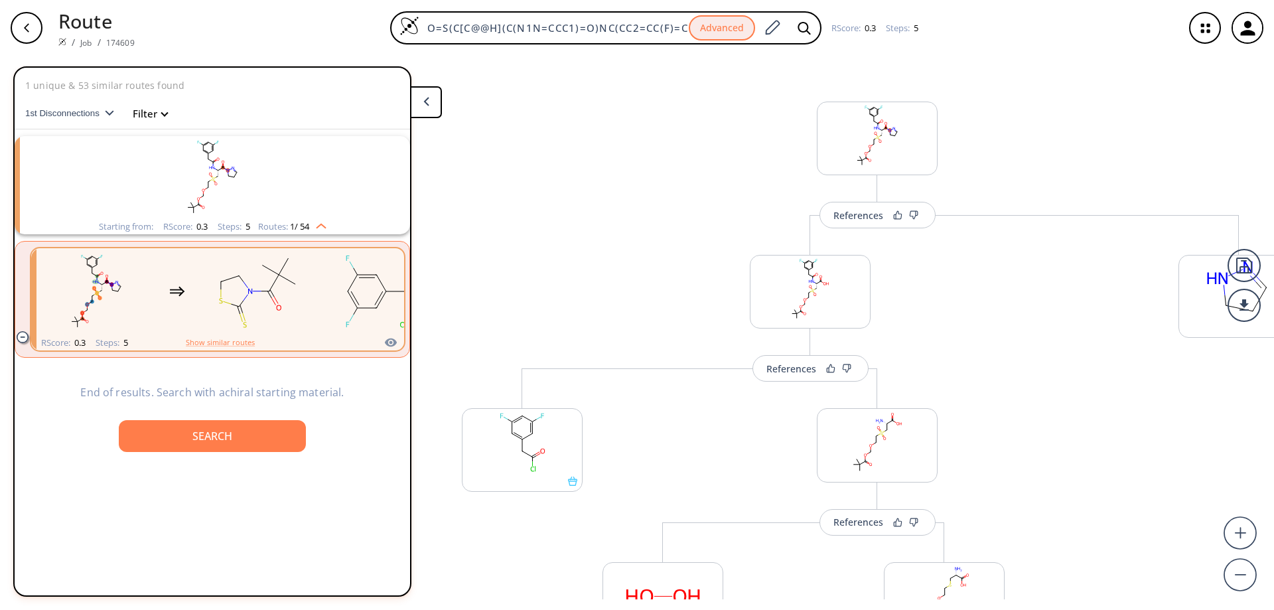
scroll to position [0, 0]
click at [525, 449] on ellipse at bounding box center [522, 451] width 7 height 7
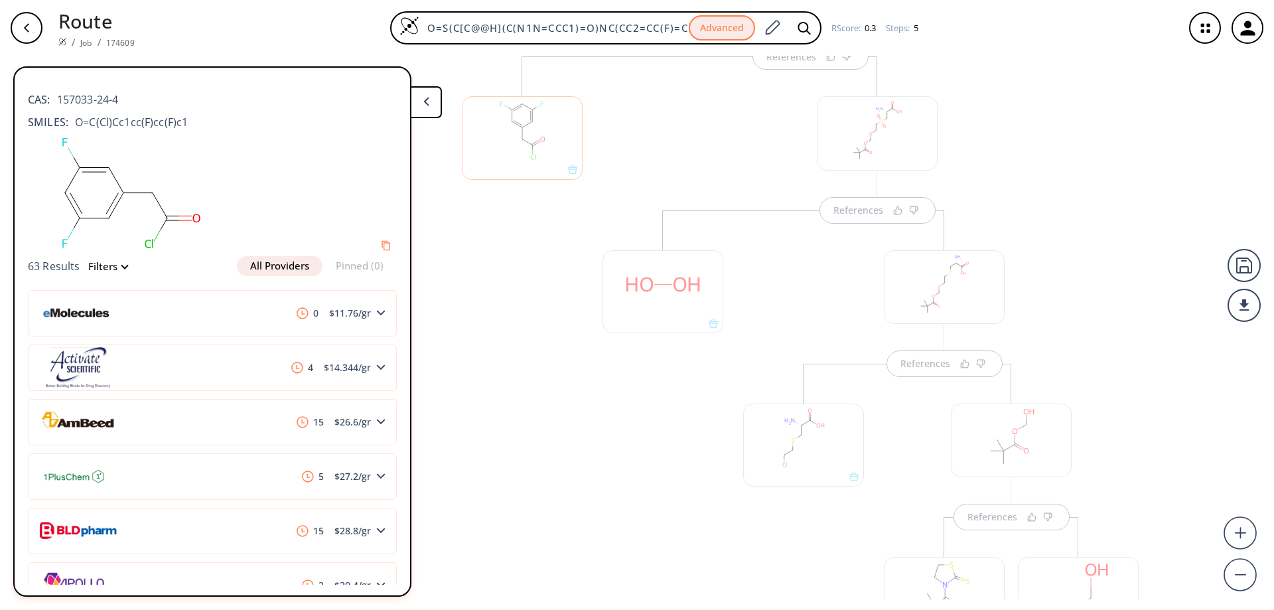
scroll to position [313, 0]
click at [1219, 200] on div at bounding box center [1239, 336] width 134 height 869
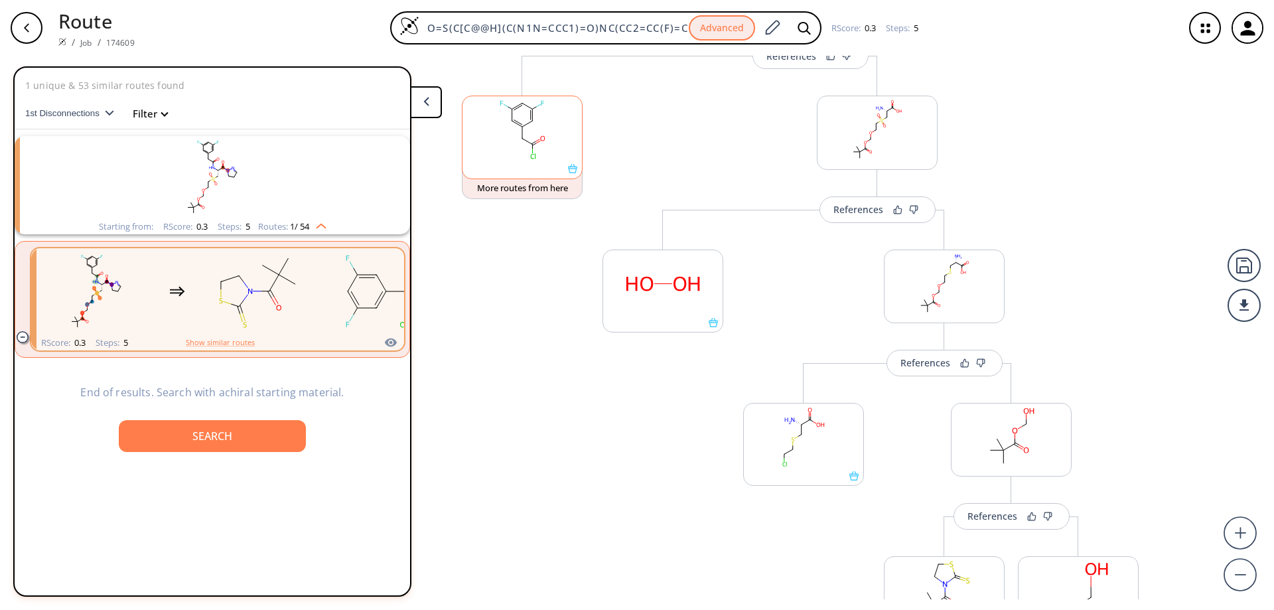
click at [532, 124] on ellipse at bounding box center [532, 120] width 7 height 7
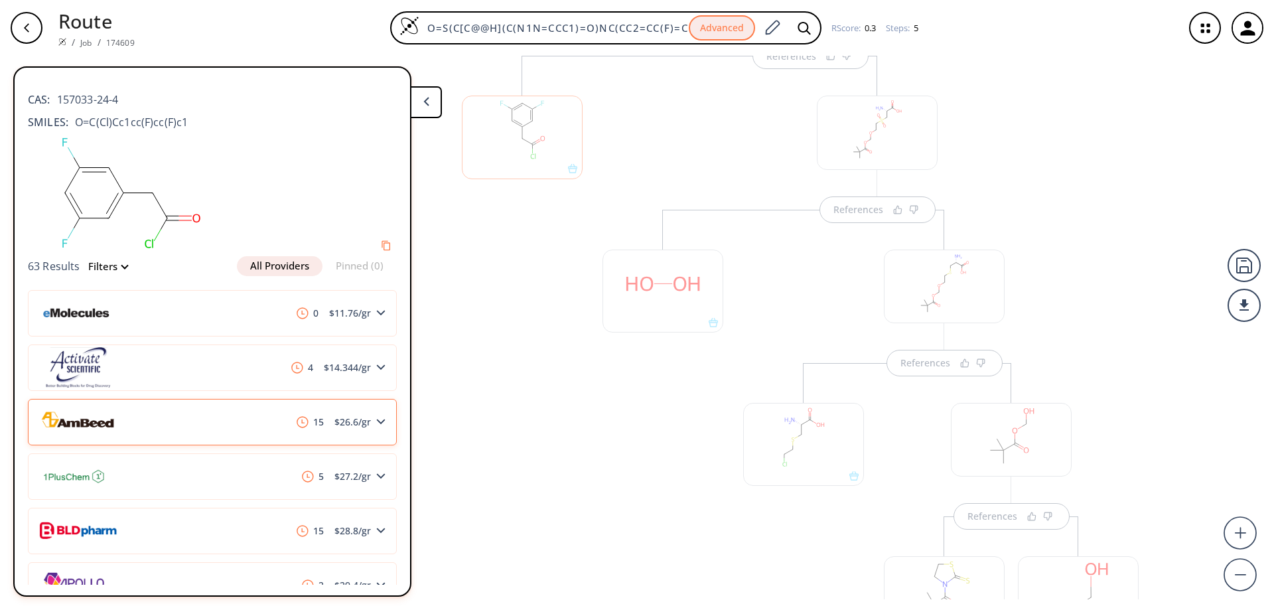
click at [348, 414] on div "15 $ 26.6 /gr" at bounding box center [212, 422] width 369 height 46
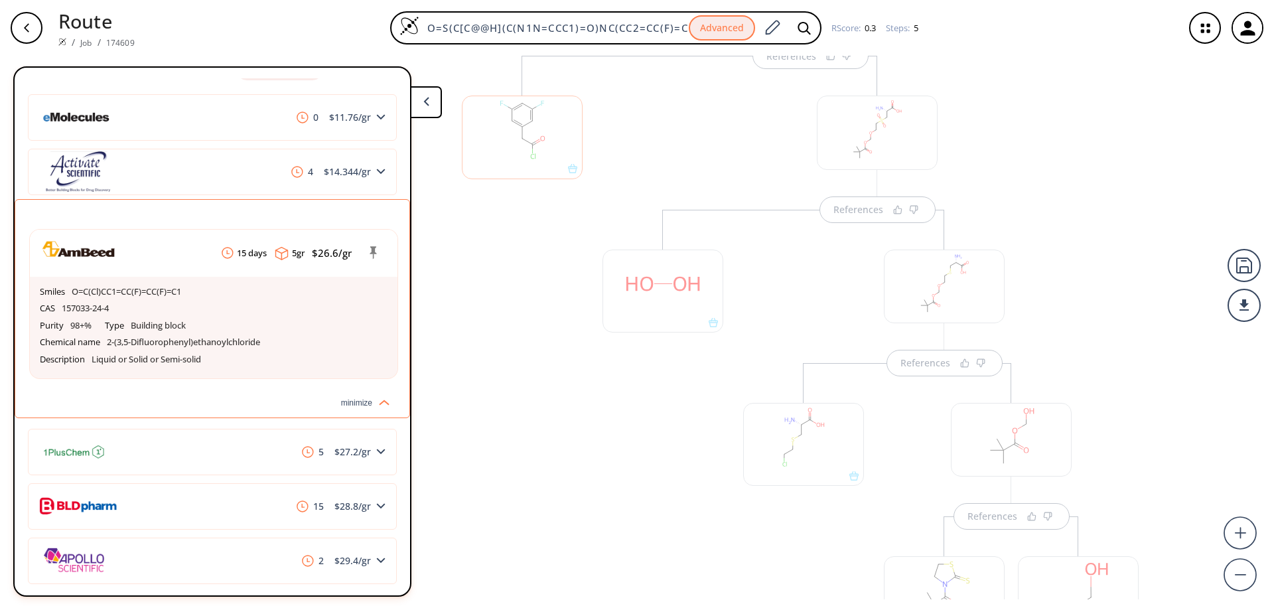
scroll to position [199, 0]
click at [1200, 189] on div at bounding box center [1239, 336] width 134 height 869
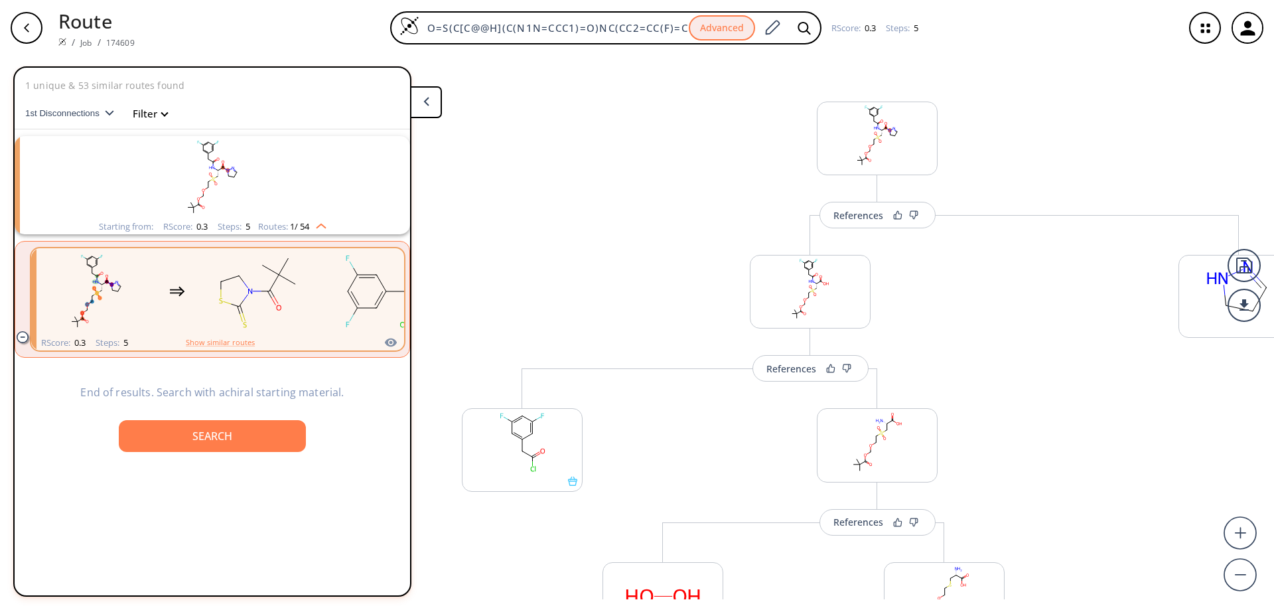
scroll to position [0, 0]
click at [868, 449] on rect at bounding box center [876, 443] width 119 height 68
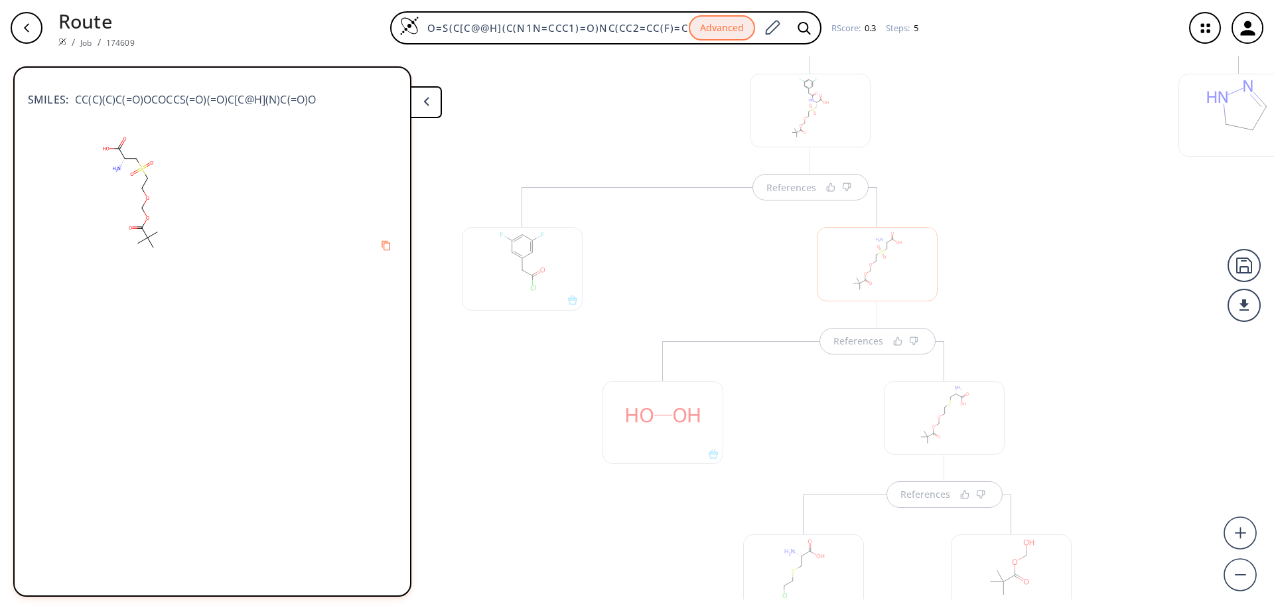
scroll to position [180, 0]
click at [898, 275] on div at bounding box center [877, 265] width 121 height 74
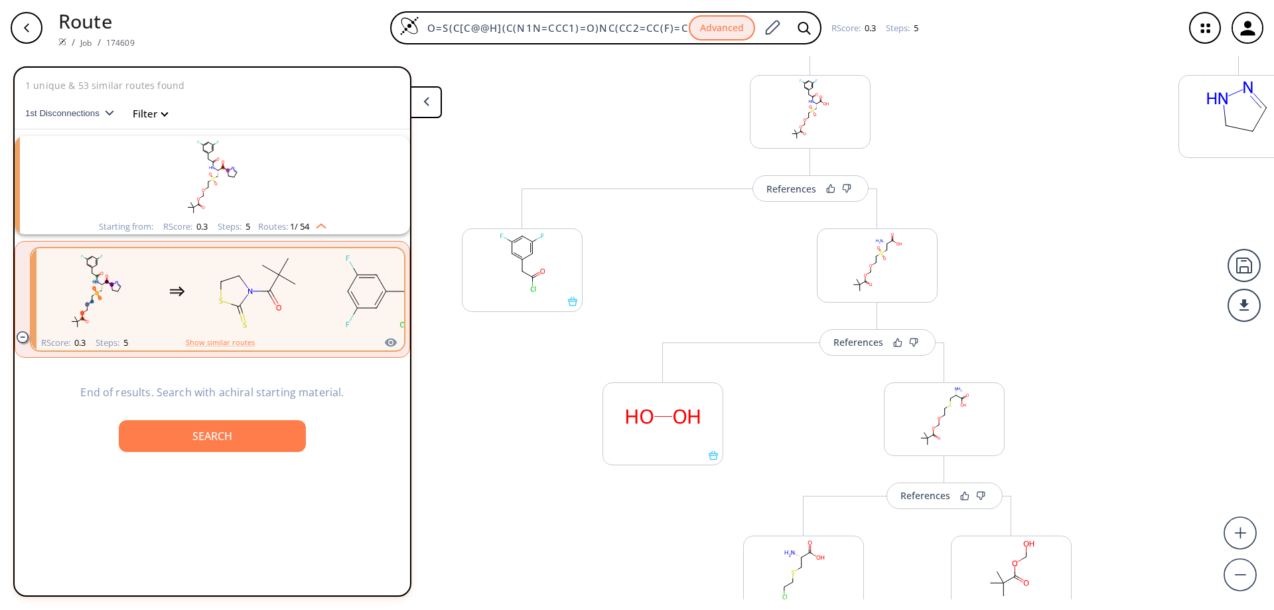
click at [1204, 207] on div "More routes from here" at bounding box center [1239, 469] width 134 height 869
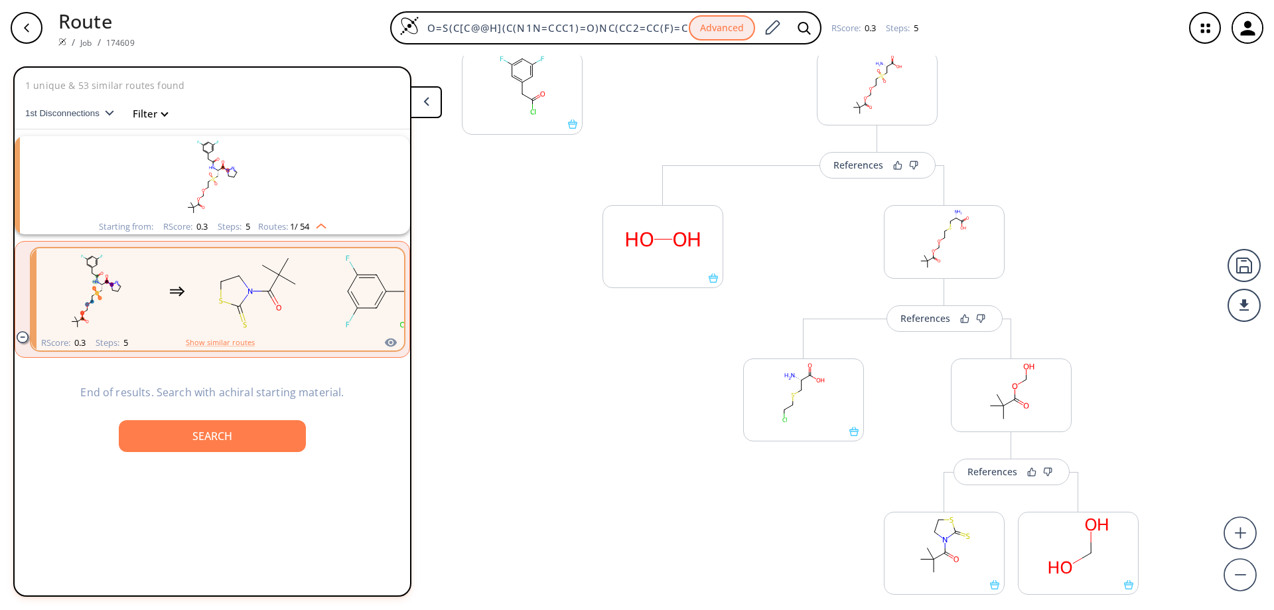
scroll to position [379, 0]
